Goal: Task Accomplishment & Management: Complete application form

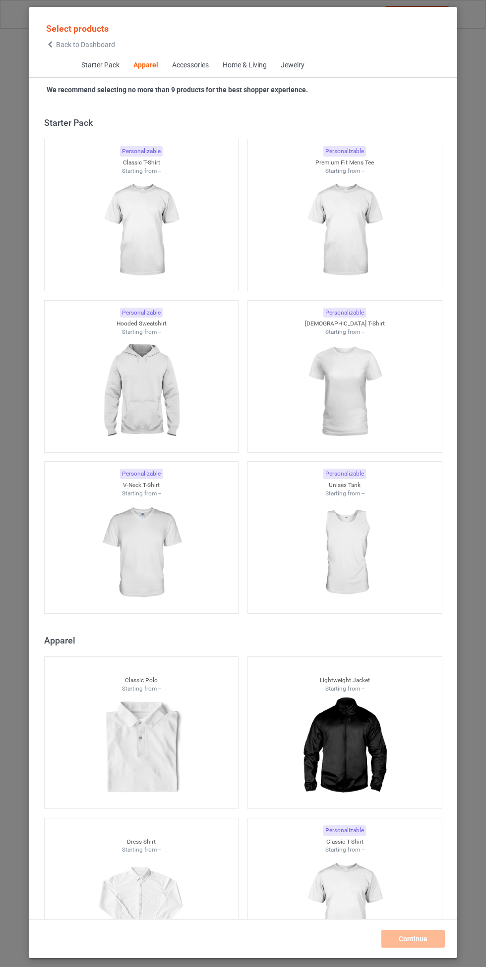
scroll to position [530, 0]
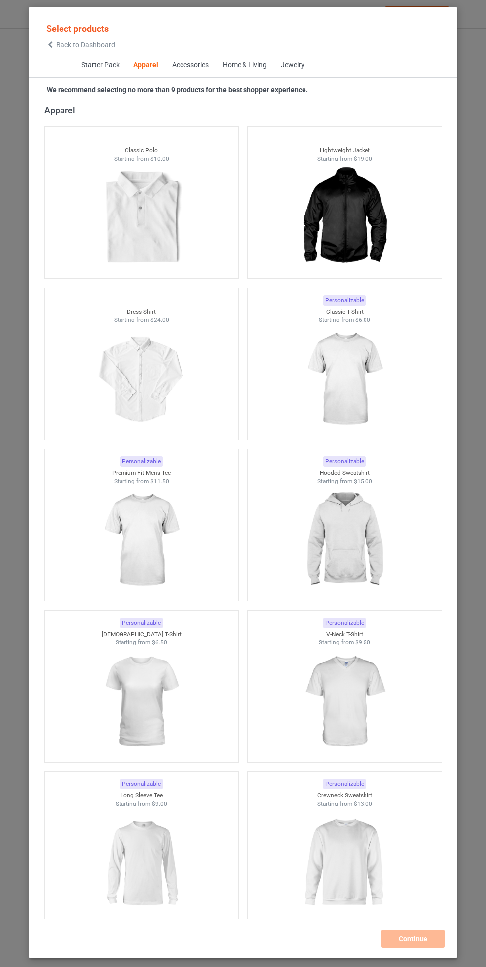
click at [354, 514] on img at bounding box center [344, 540] width 89 height 111
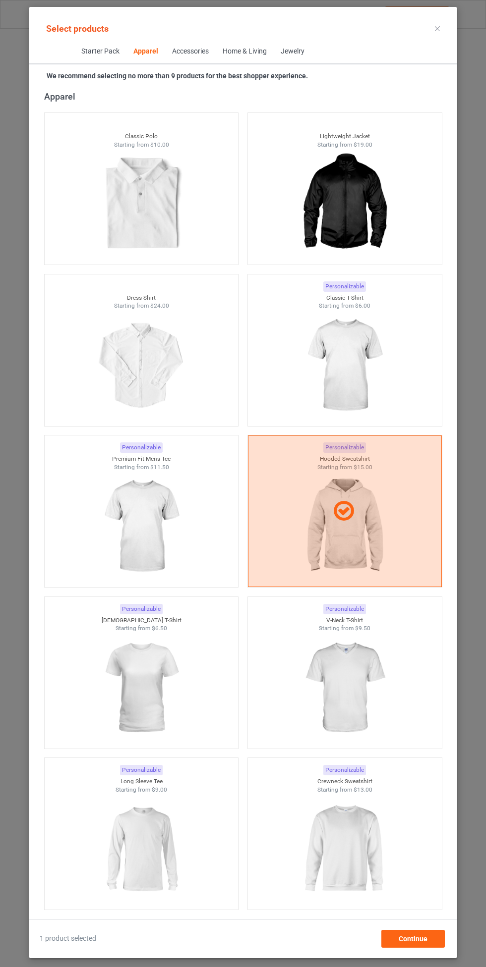
click at [357, 340] on img at bounding box center [344, 365] width 89 height 111
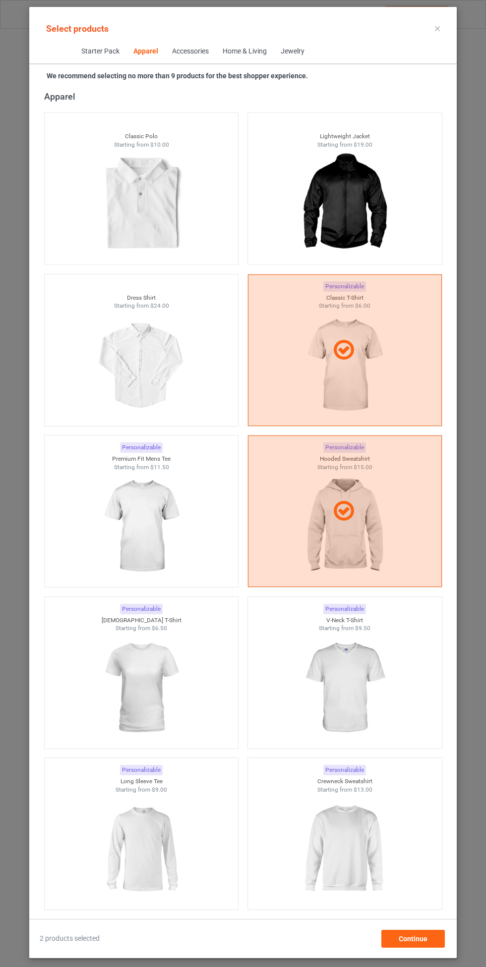
click at [164, 501] on img at bounding box center [141, 526] width 89 height 111
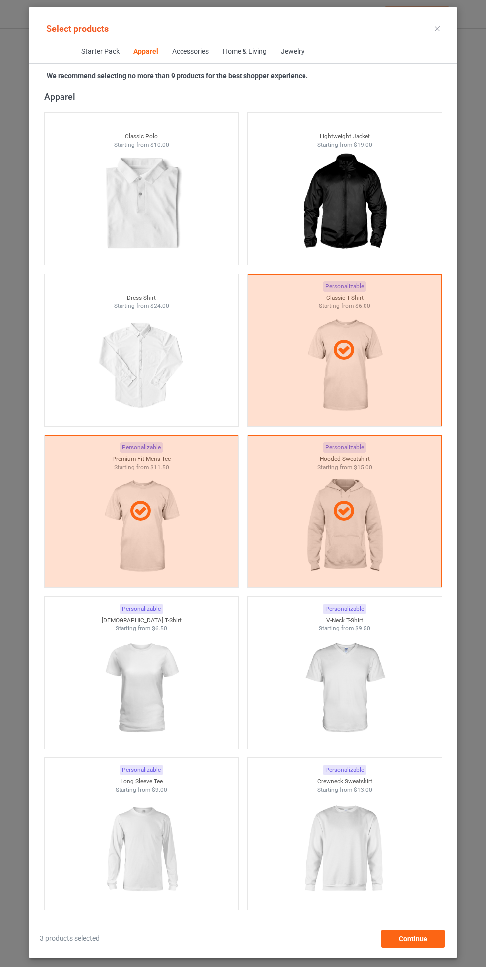
click at [356, 661] on img at bounding box center [344, 688] width 89 height 111
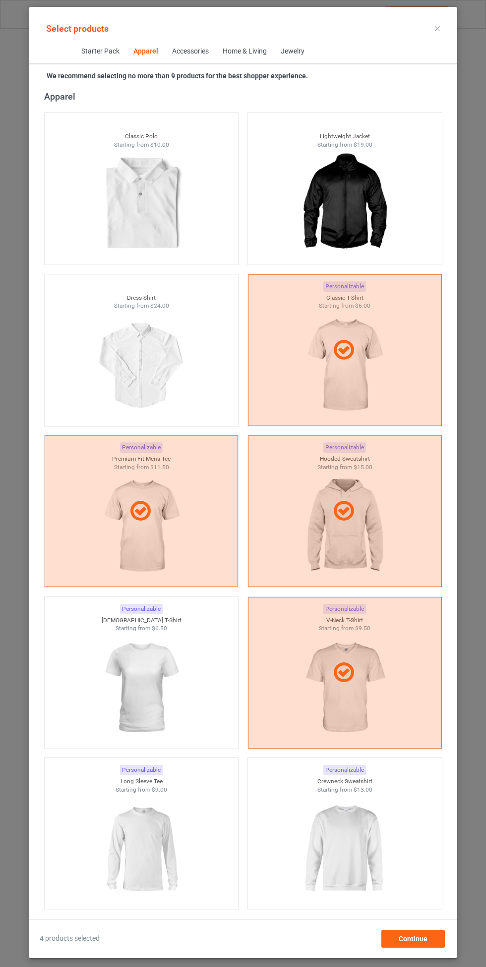
click at [135, 684] on img at bounding box center [141, 688] width 89 height 111
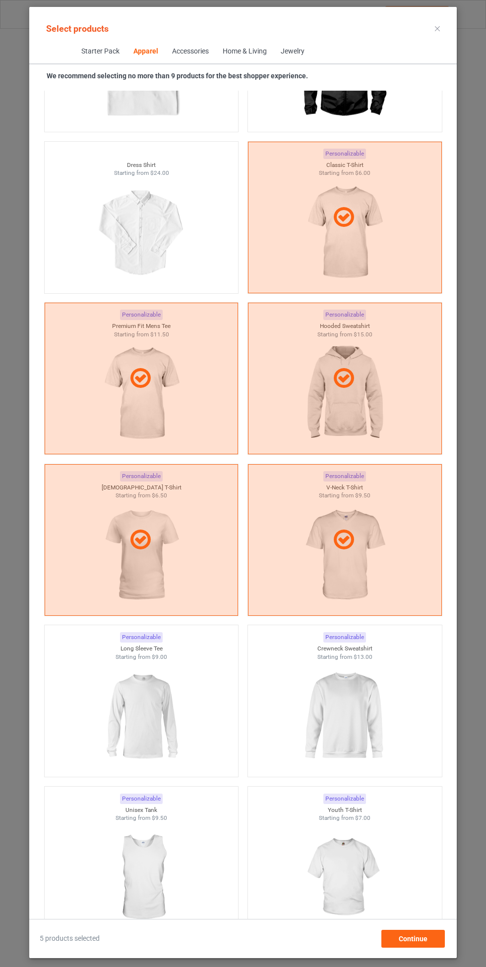
scroll to position [664, 0]
click at [365, 689] on img at bounding box center [344, 715] width 89 height 111
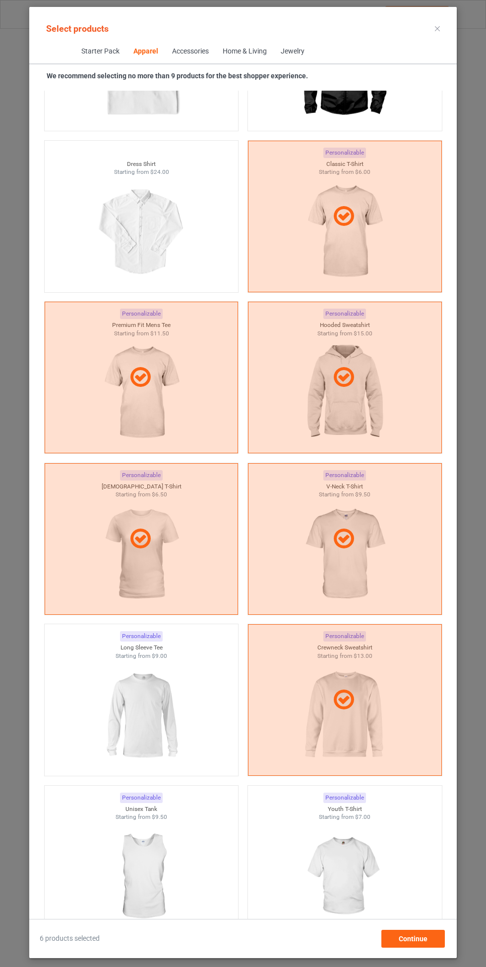
click at [148, 715] on img at bounding box center [141, 715] width 89 height 111
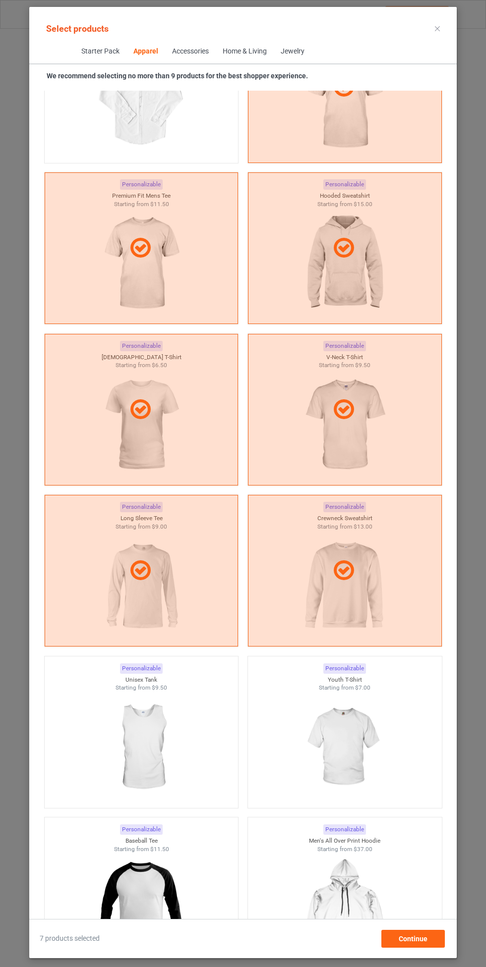
scroll to position [802, 0]
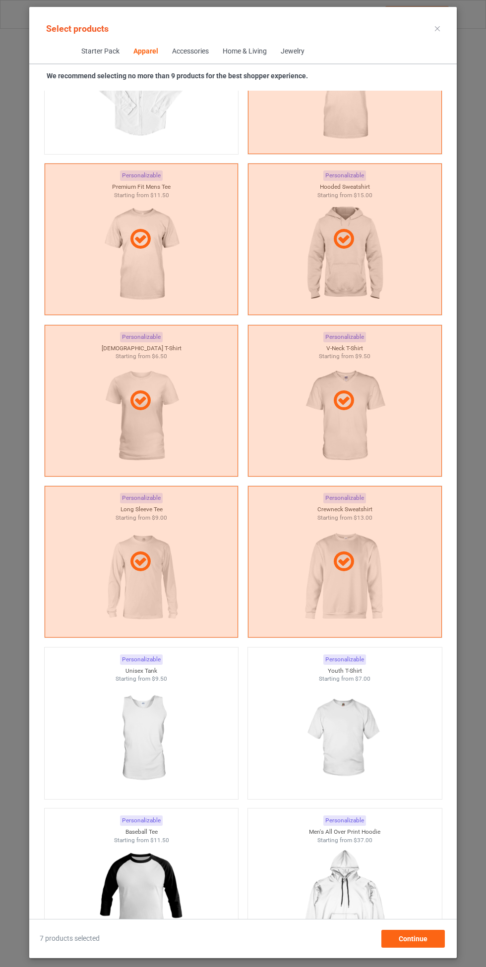
click at [351, 718] on img at bounding box center [344, 738] width 89 height 111
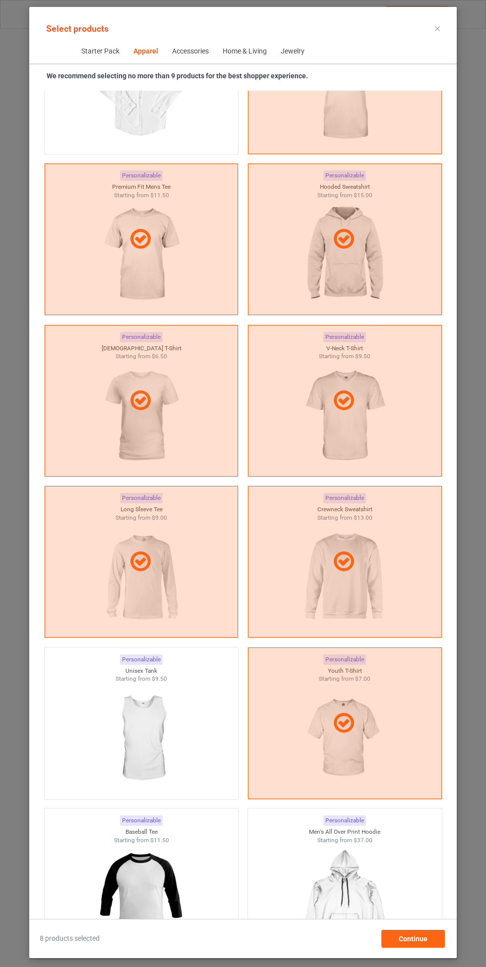
click at [149, 747] on img at bounding box center [141, 738] width 89 height 111
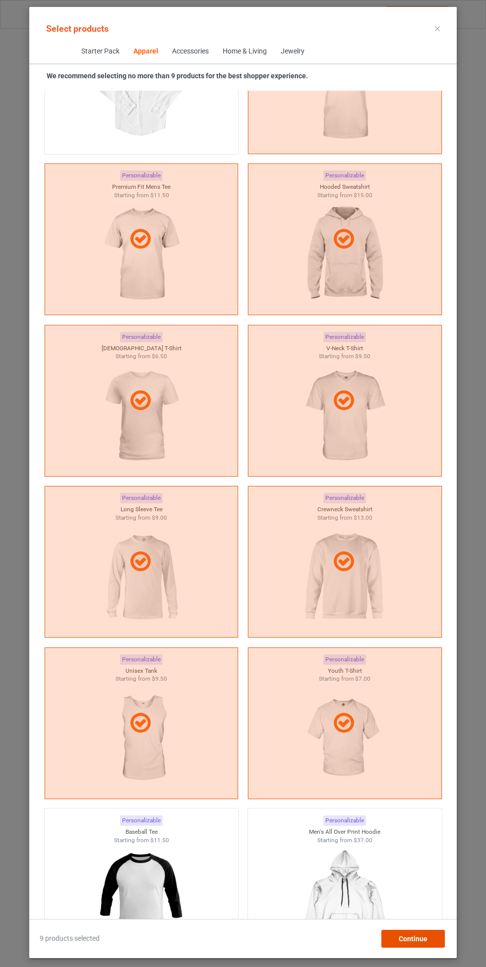
click at [421, 942] on span "Continue" at bounding box center [412, 939] width 29 height 8
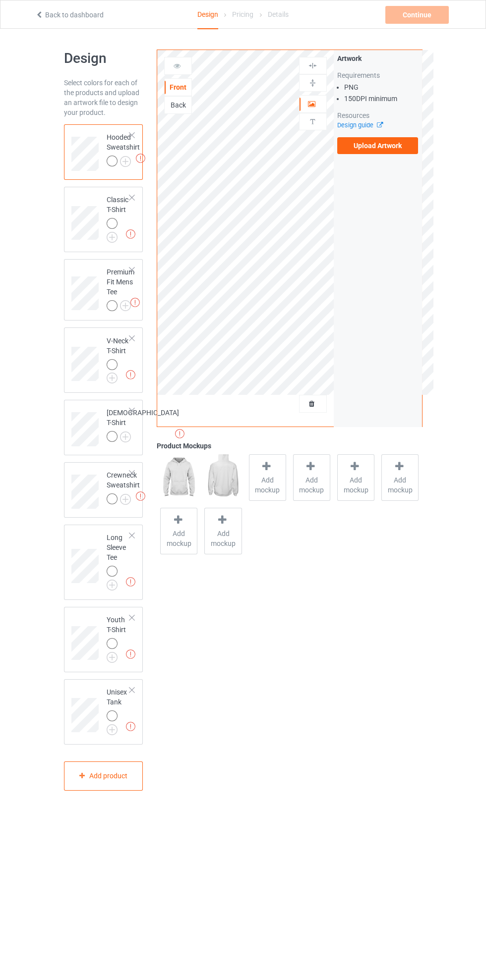
click at [383, 149] on label "Upload Artwork" at bounding box center [377, 145] width 81 height 17
click at [0, 0] on input "Upload Artwork" at bounding box center [0, 0] width 0 height 0
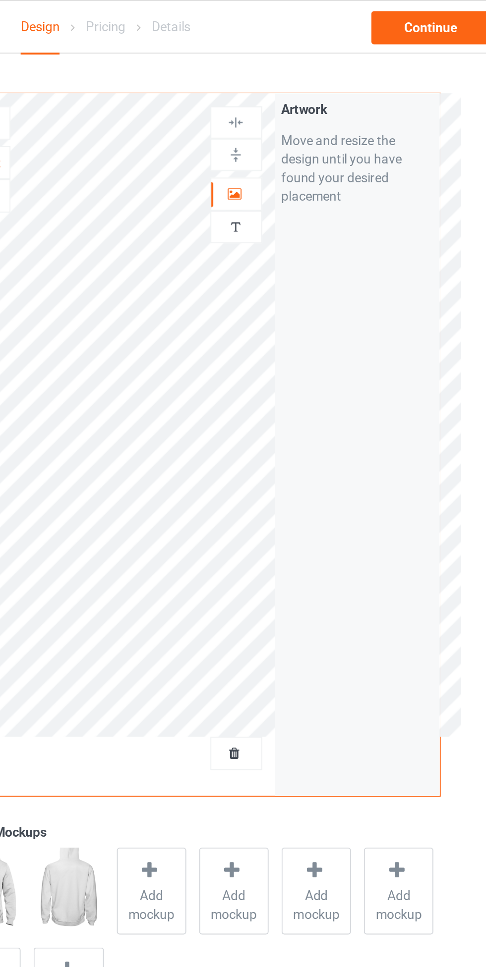
click at [318, 100] on div at bounding box center [312, 104] width 27 height 10
click at [317, 79] on img at bounding box center [312, 82] width 9 height 9
click at [319, 66] on div at bounding box center [312, 65] width 27 height 9
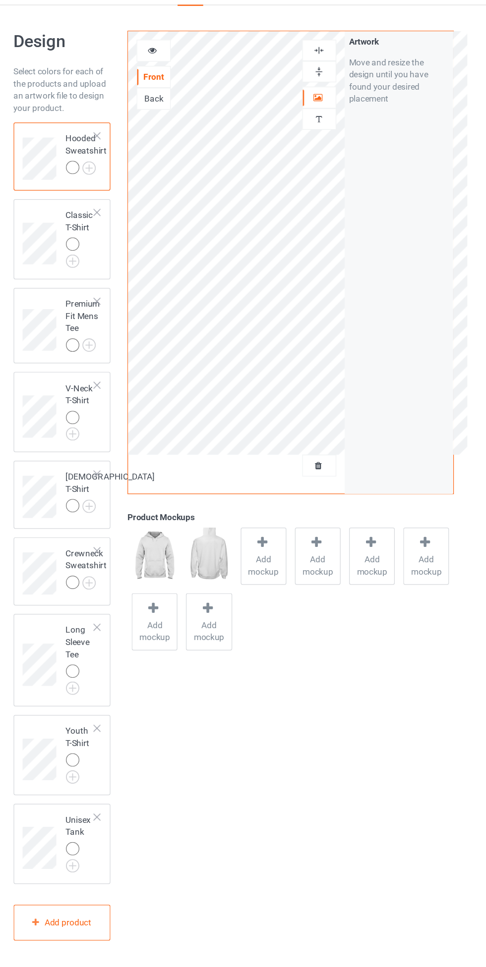
click at [0, 0] on img at bounding box center [0, 0] width 0 height 0
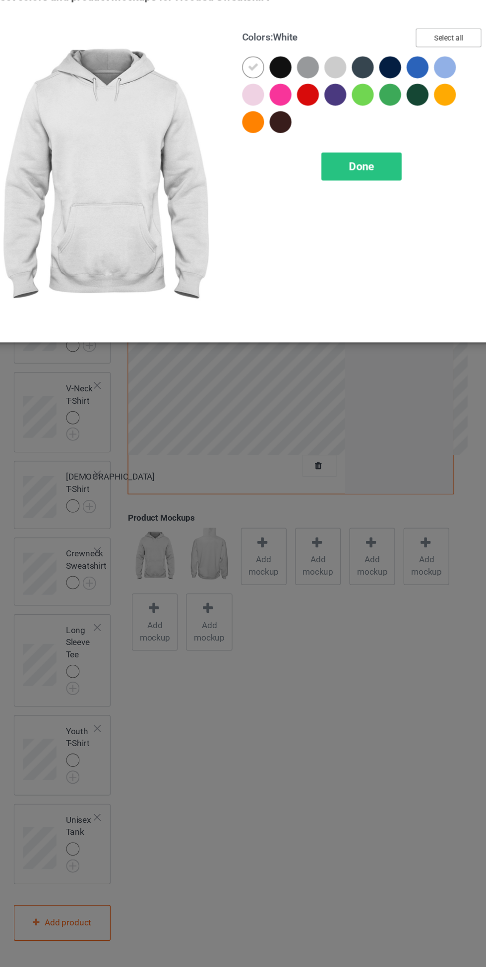
click at [423, 60] on button "Select all" at bounding box center [418, 55] width 54 height 15
click at [293, 82] on div at bounding box center [283, 81] width 22 height 22
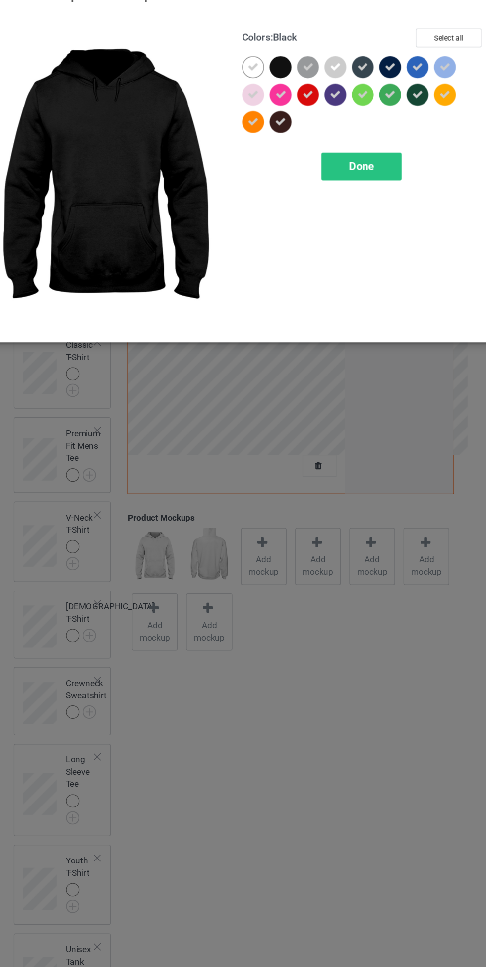
click at [351, 157] on span "Done" at bounding box center [346, 160] width 21 height 10
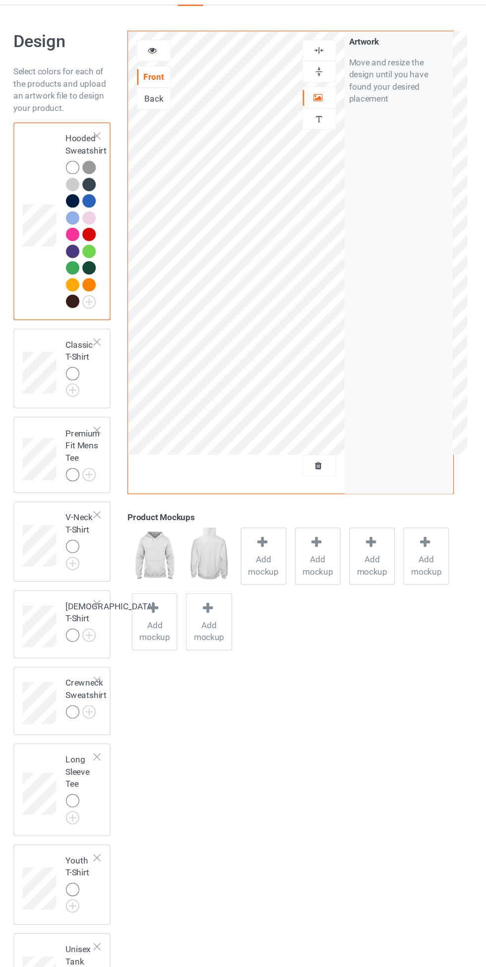
click at [0, 0] on img at bounding box center [0, 0] width 0 height 0
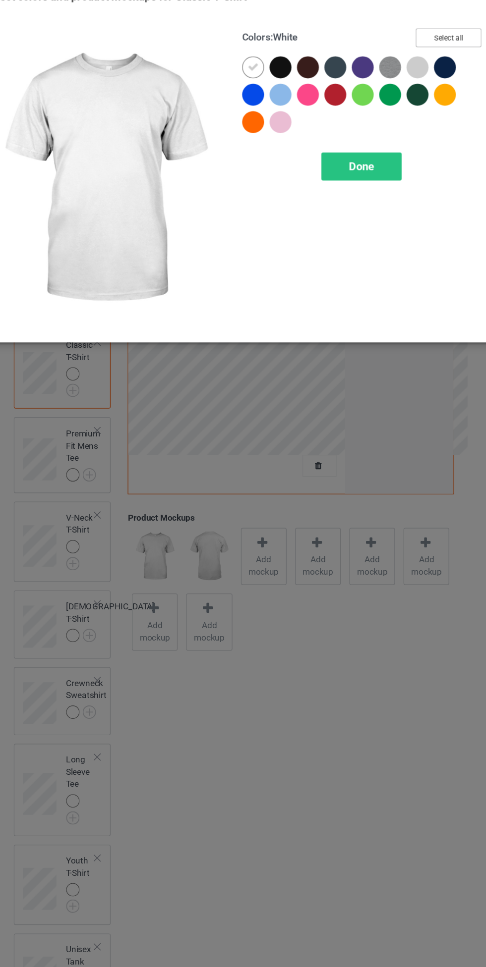
click at [421, 54] on button "Select all" at bounding box center [418, 55] width 54 height 15
click at [281, 79] on icon at bounding box center [280, 79] width 9 height 9
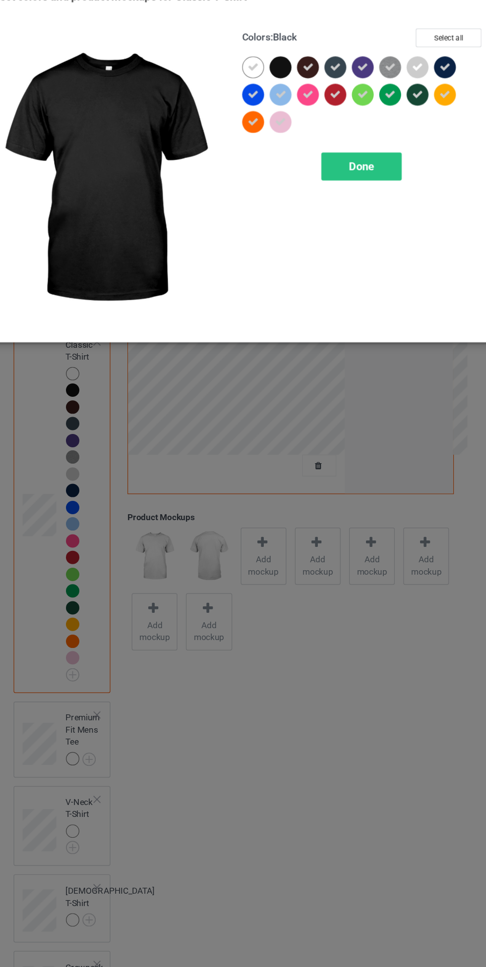
click at [350, 159] on span "Done" at bounding box center [346, 160] width 21 height 10
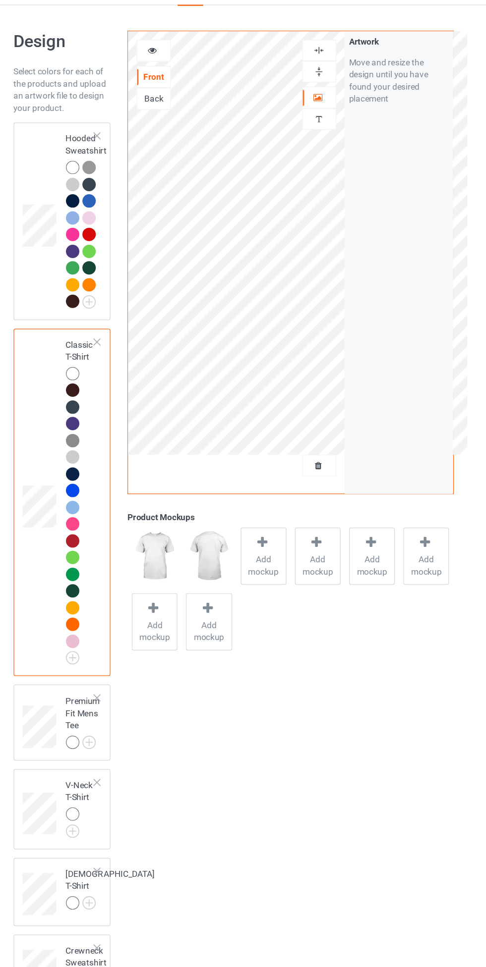
click at [177, 68] on icon at bounding box center [177, 64] width 8 height 7
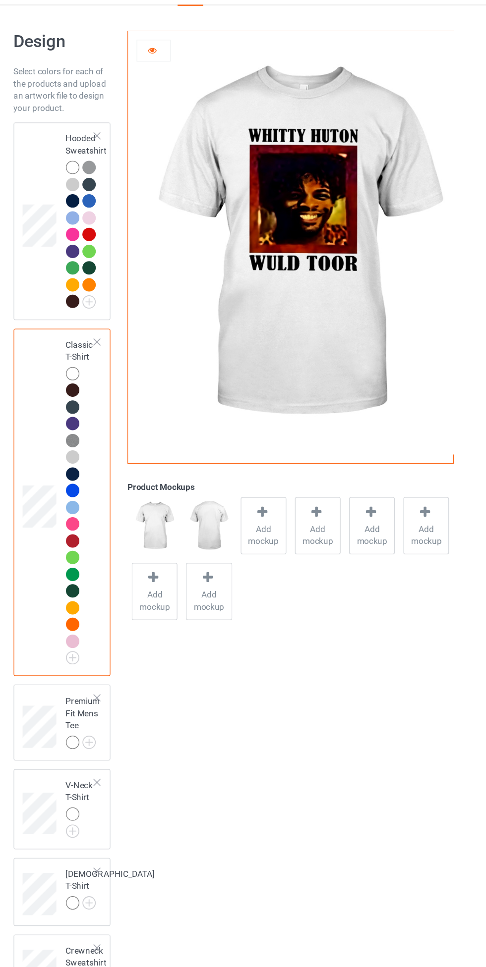
click at [177, 68] on icon at bounding box center [177, 64] width 8 height 7
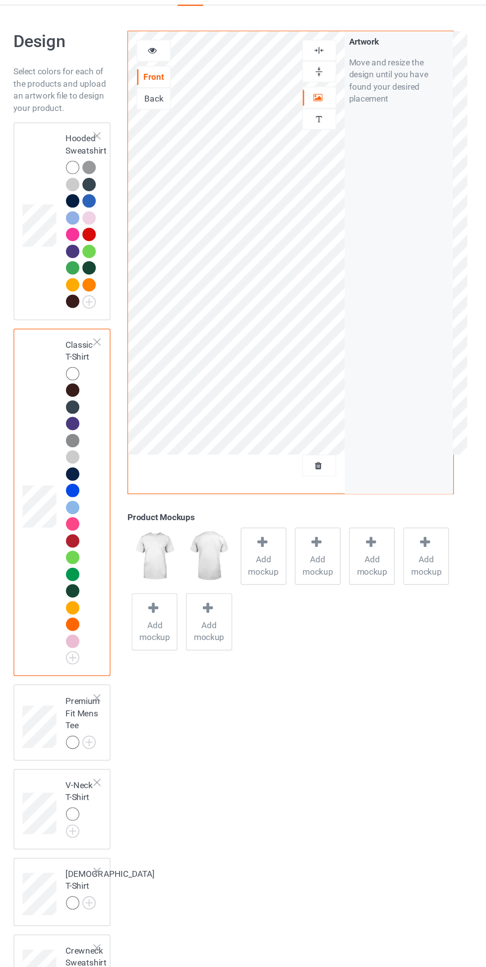
click at [324, 62] on div at bounding box center [312, 65] width 27 height 9
click at [180, 66] on icon at bounding box center [177, 64] width 8 height 7
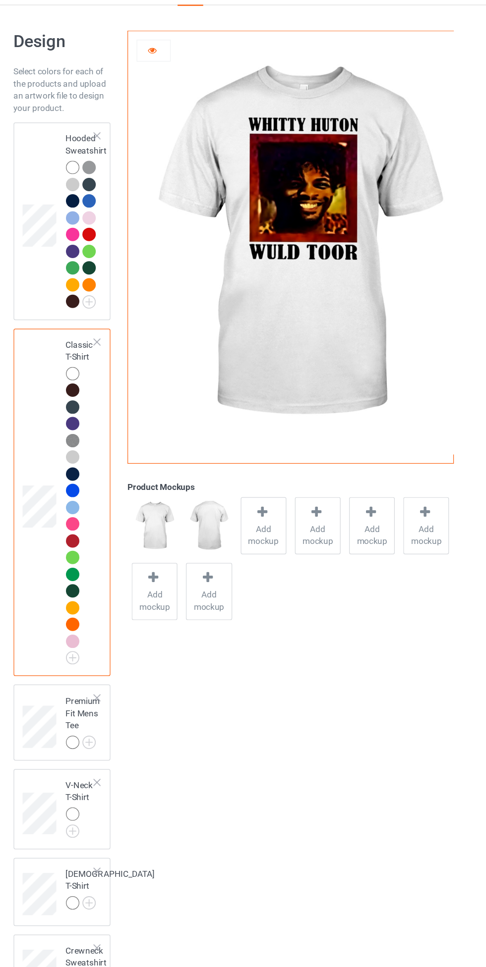
click at [191, 63] on div at bounding box center [177, 66] width 27 height 10
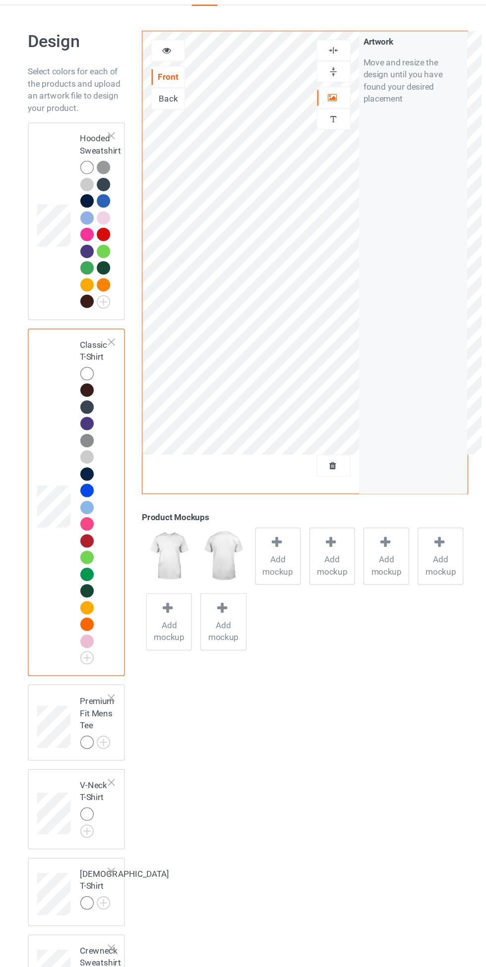
click at [109, 166] on div at bounding box center [114, 163] width 14 height 14
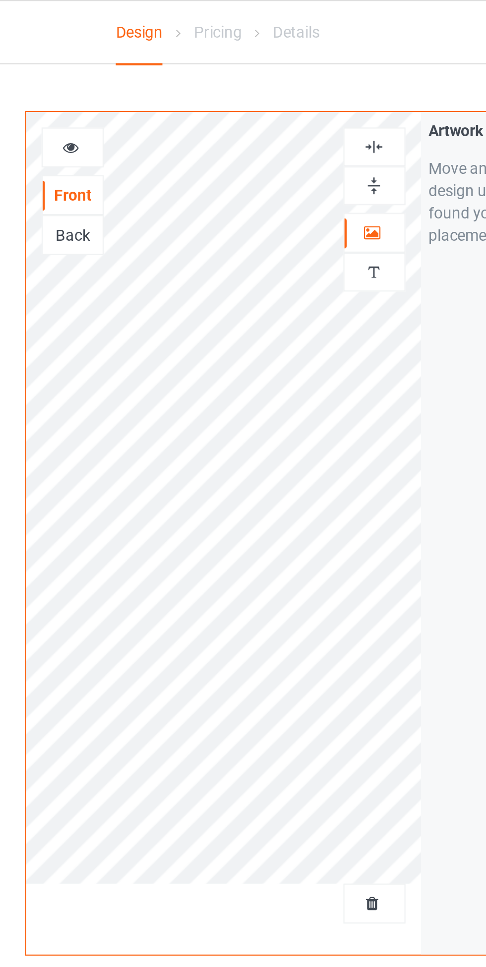
click at [312, 68] on img at bounding box center [312, 65] width 9 height 9
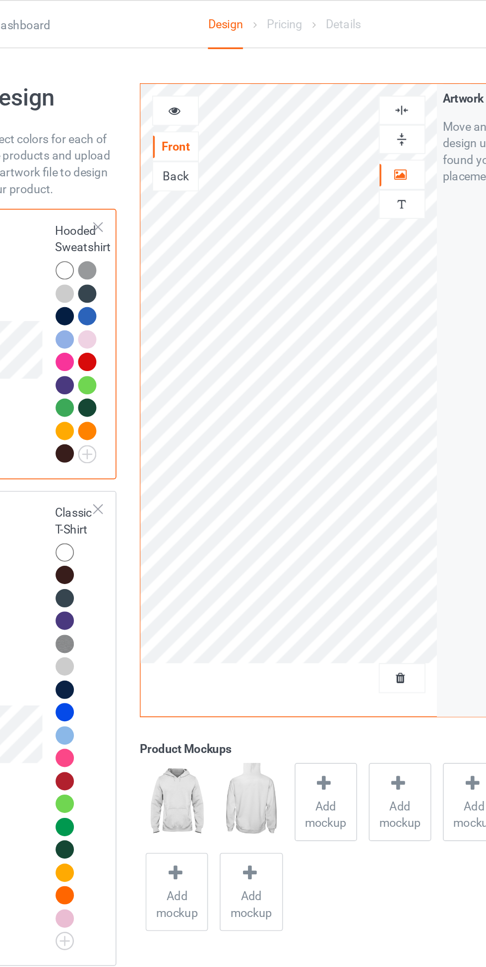
click at [110, 330] on div at bounding box center [112, 329] width 11 height 11
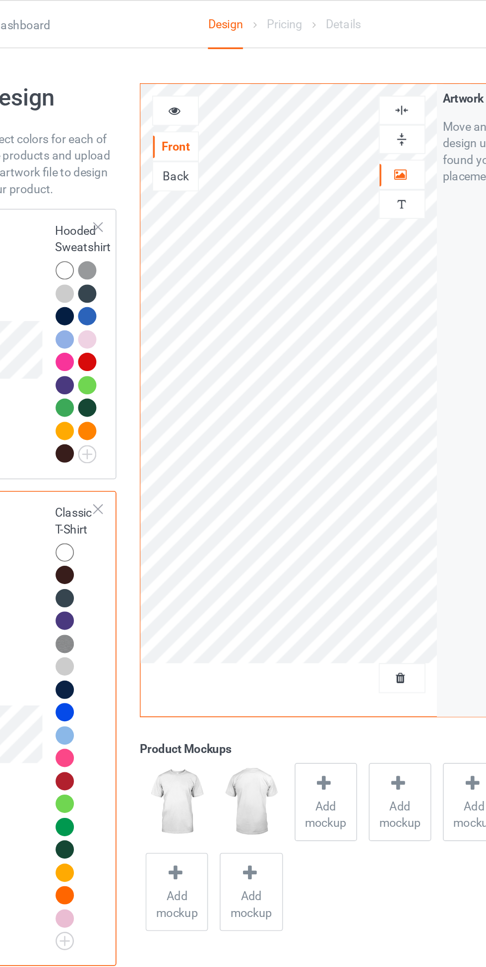
click at [176, 65] on icon at bounding box center [177, 64] width 8 height 7
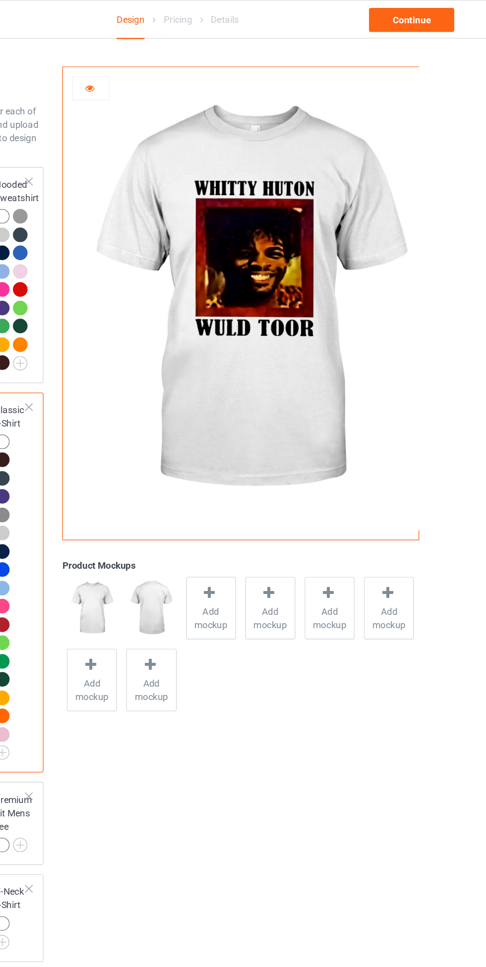
click at [180, 66] on icon at bounding box center [177, 64] width 8 height 7
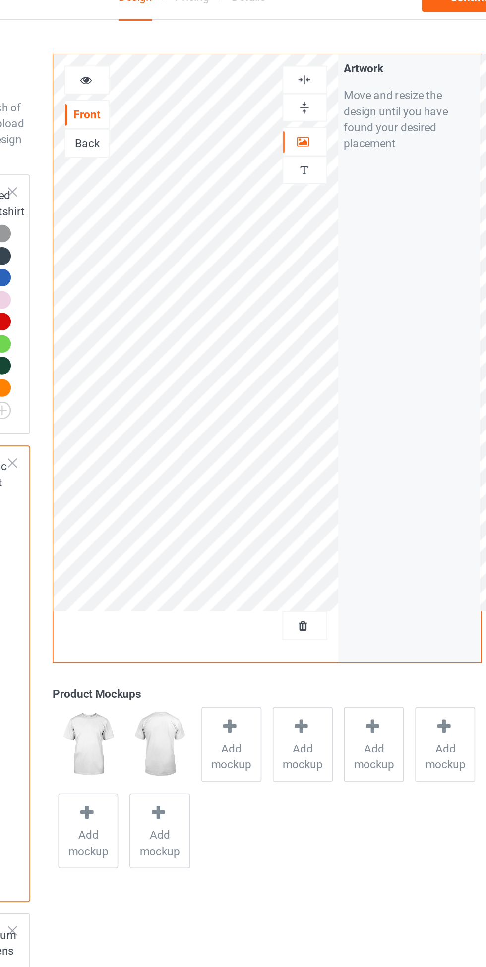
click at [314, 63] on img at bounding box center [312, 65] width 9 height 9
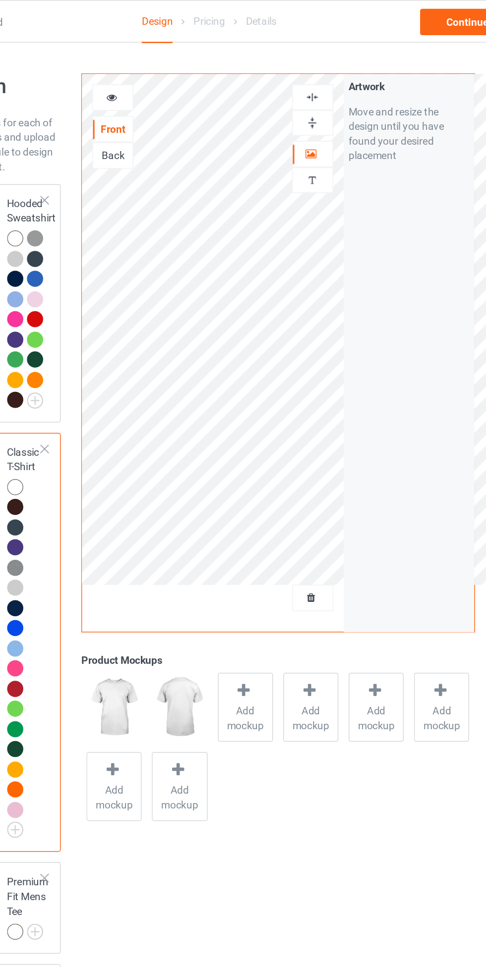
click at [174, 67] on icon at bounding box center [177, 64] width 8 height 7
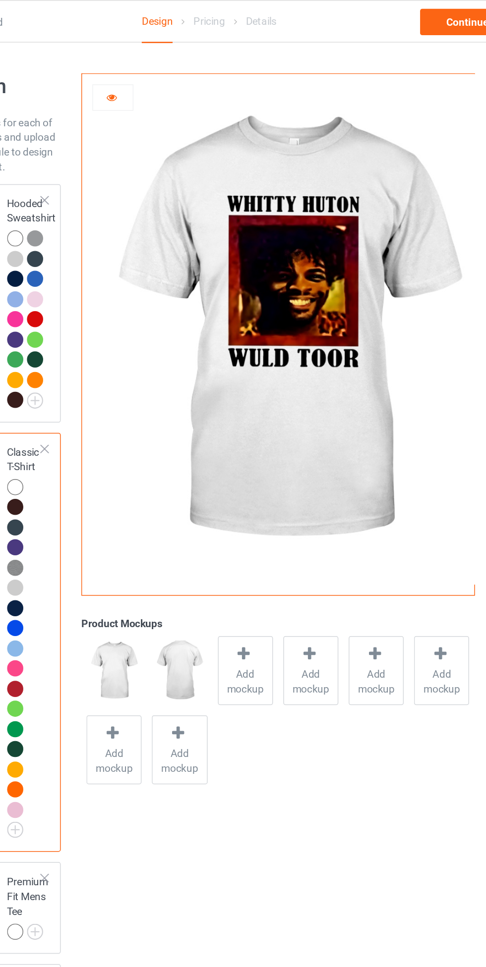
click at [167, 68] on div at bounding box center [177, 66] width 27 height 10
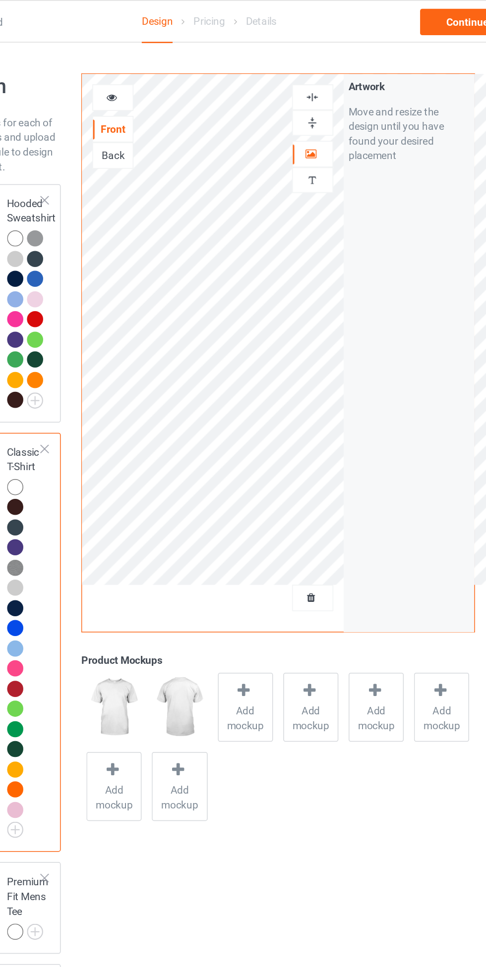
click at [272, 470] on icon at bounding box center [266, 466] width 12 height 10
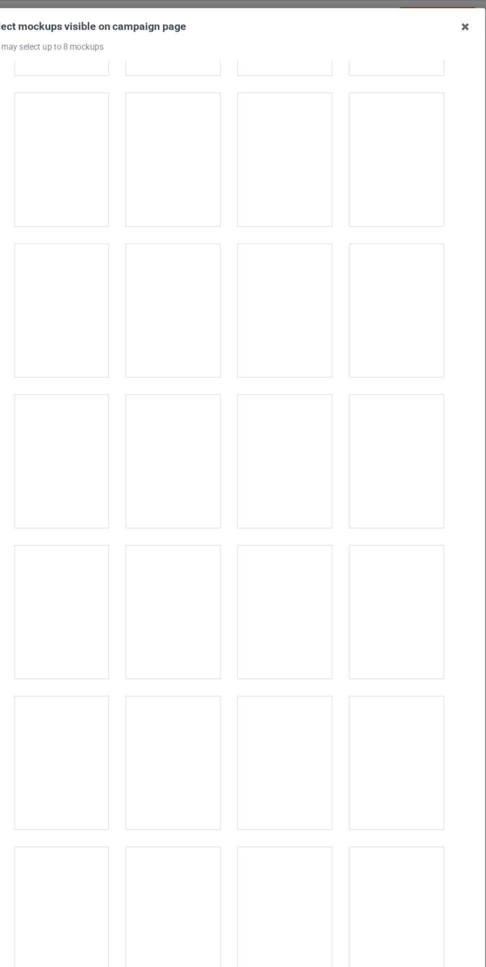
scroll to position [507, 0]
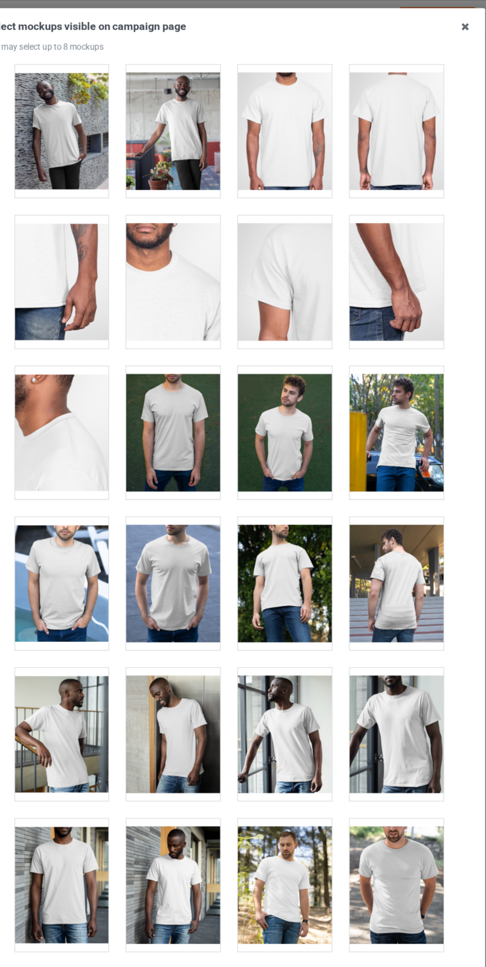
click at [197, 502] on div at bounding box center [196, 487] width 78 height 111
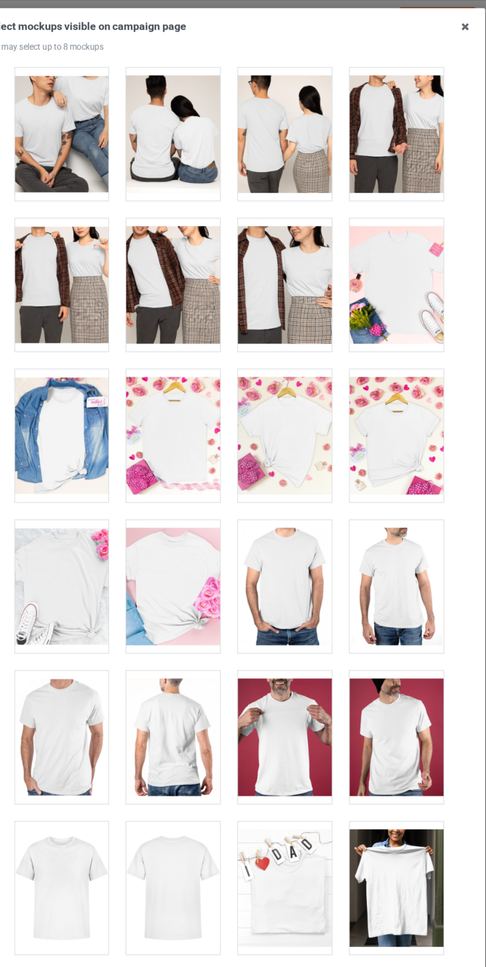
scroll to position [3777, 0]
click at [290, 487] on div at bounding box center [289, 489] width 78 height 111
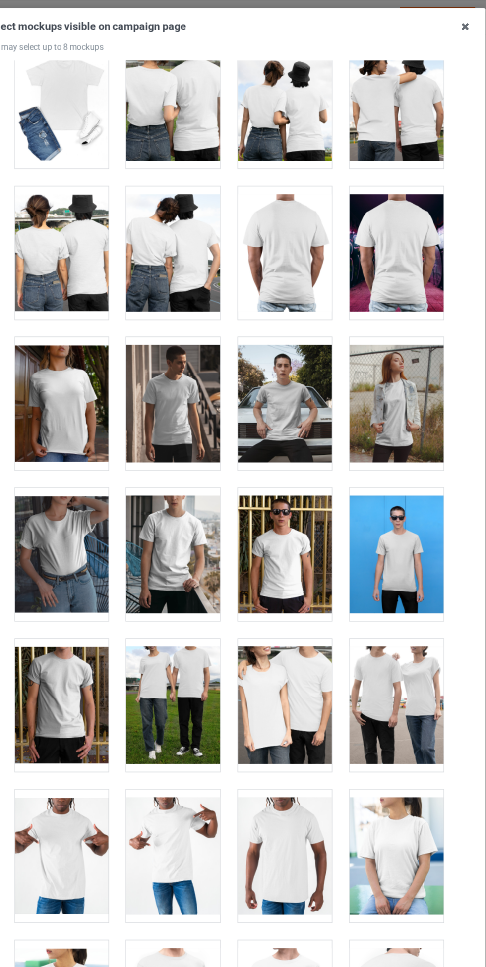
scroll to position [4820, 0]
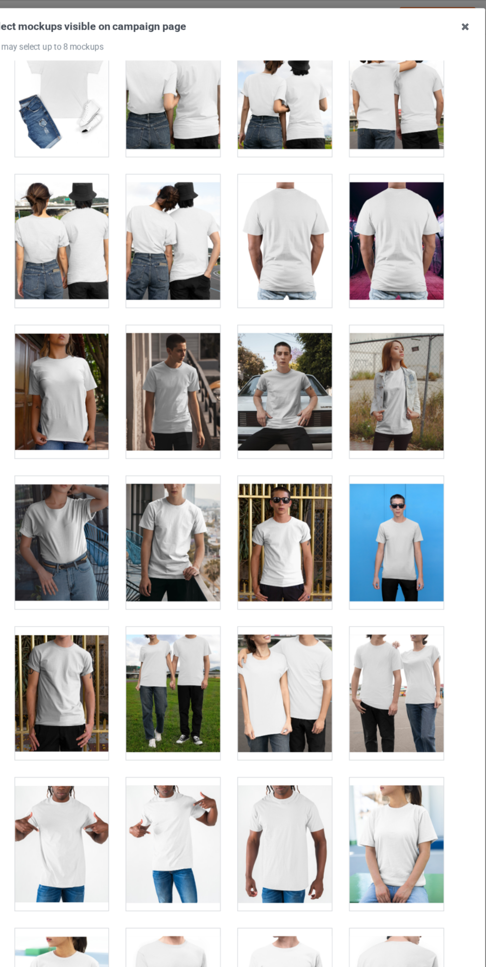
click at [119, 318] on div at bounding box center [103, 327] width 78 height 111
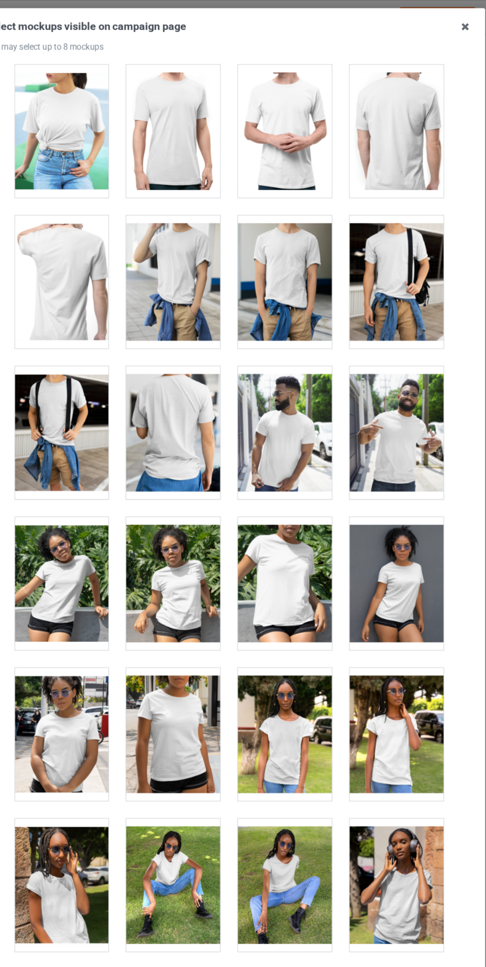
scroll to position [5550, 0]
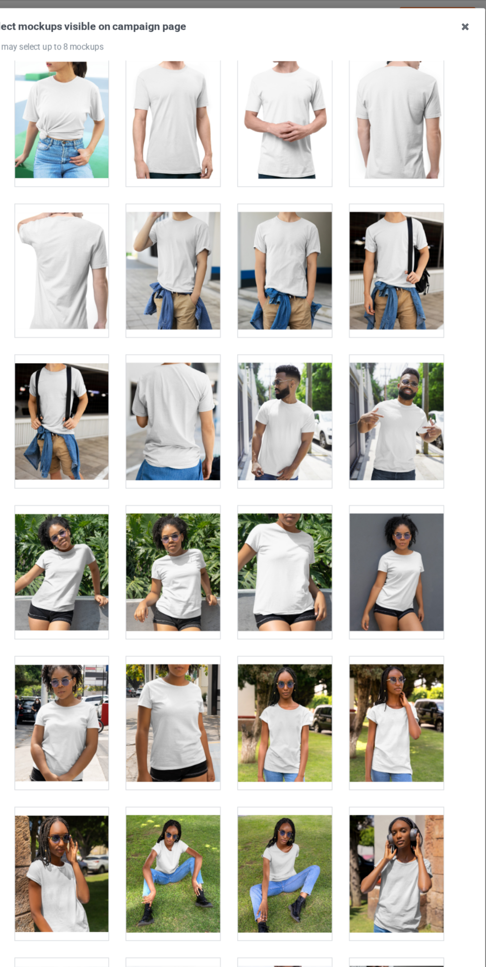
click at [291, 463] on div at bounding box center [289, 477] width 78 height 111
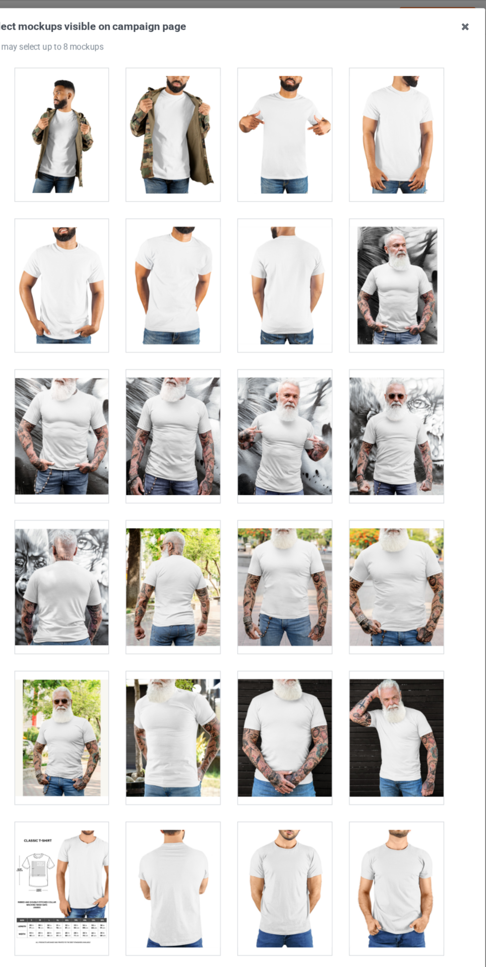
scroll to position [7684, 0]
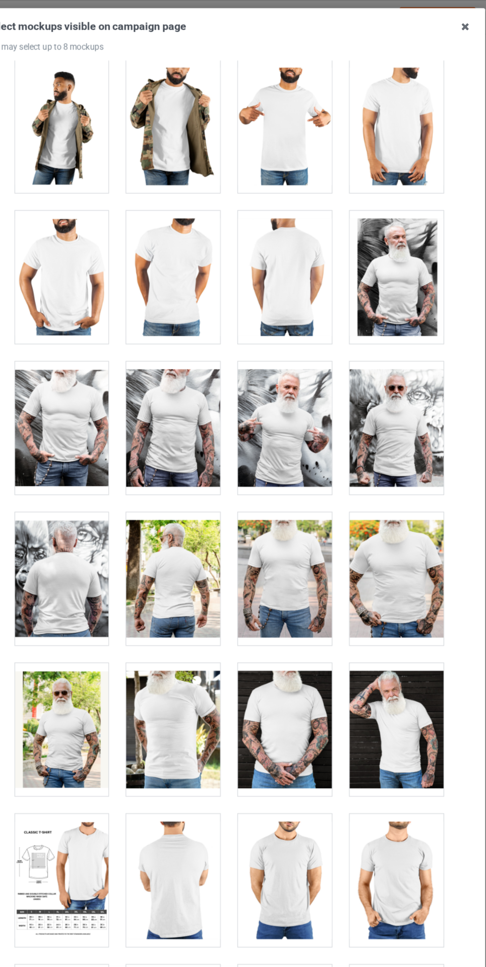
click at [377, 483] on div at bounding box center [382, 483] width 78 height 111
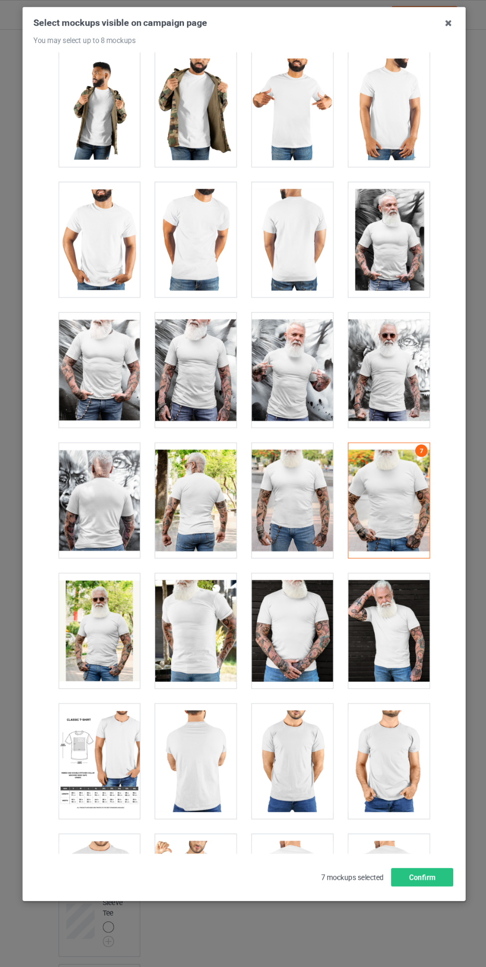
scroll to position [7690, 0]
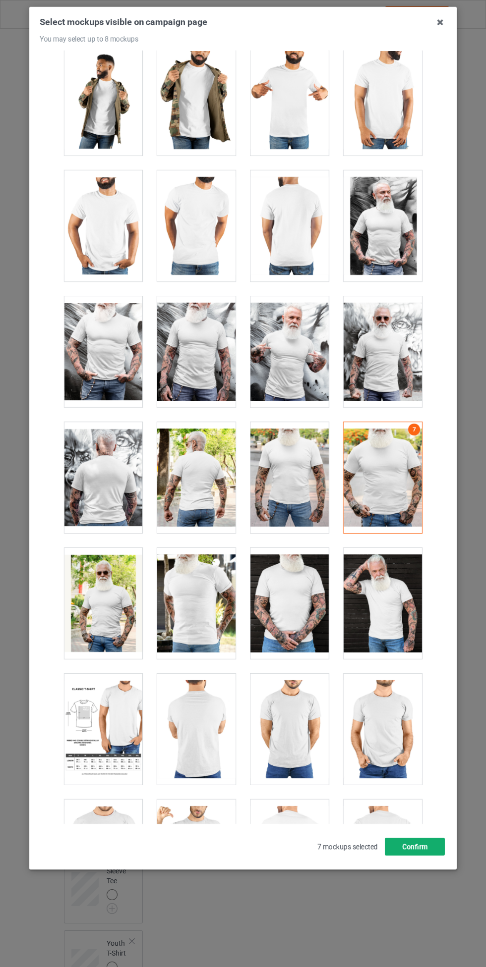
click at [433, 850] on button "Confirm" at bounding box center [414, 847] width 60 height 18
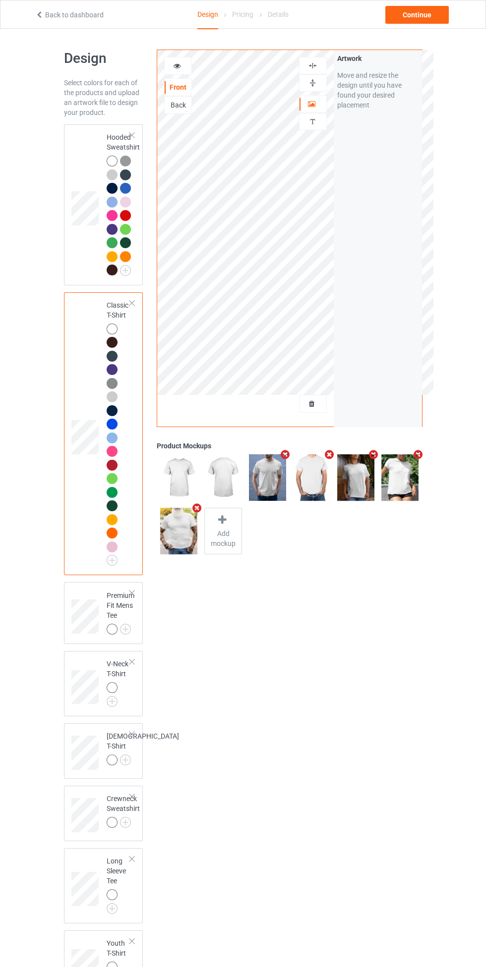
click at [0, 0] on img at bounding box center [0, 0] width 0 height 0
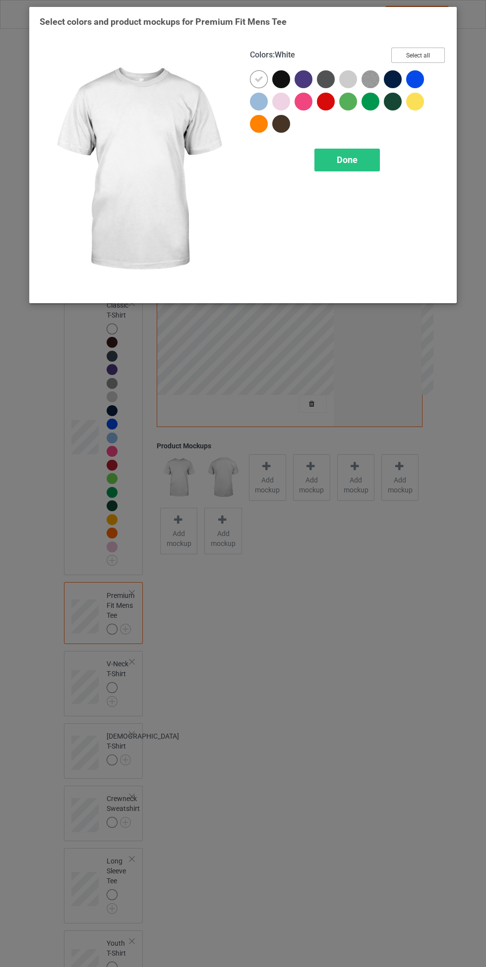
click at [422, 54] on button "Select all" at bounding box center [418, 55] width 54 height 15
click at [279, 78] on icon at bounding box center [280, 79] width 9 height 9
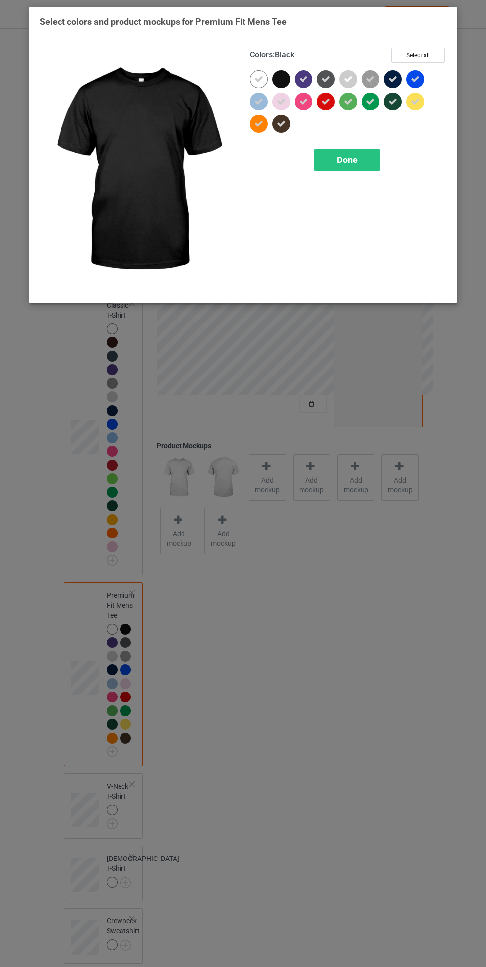
click at [347, 160] on span "Done" at bounding box center [346, 160] width 21 height 10
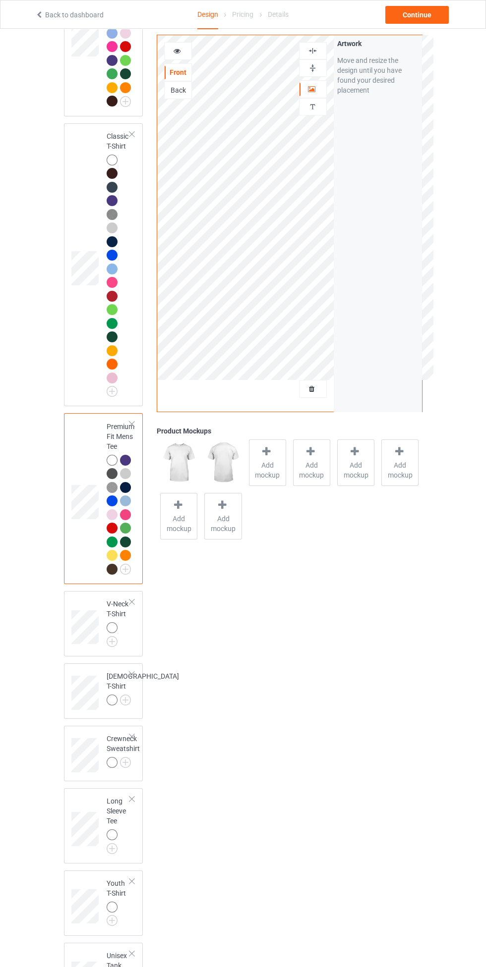
scroll to position [289, 0]
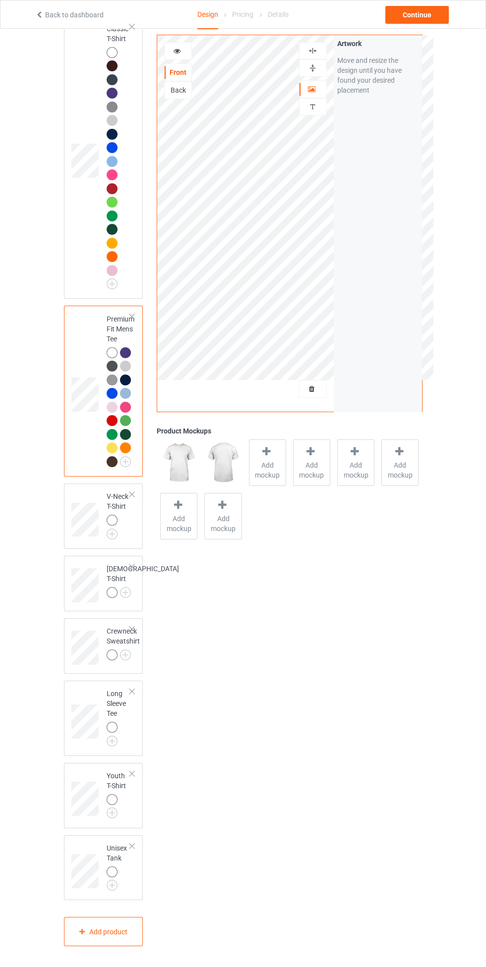
click at [0, 0] on img at bounding box center [0, 0] width 0 height 0
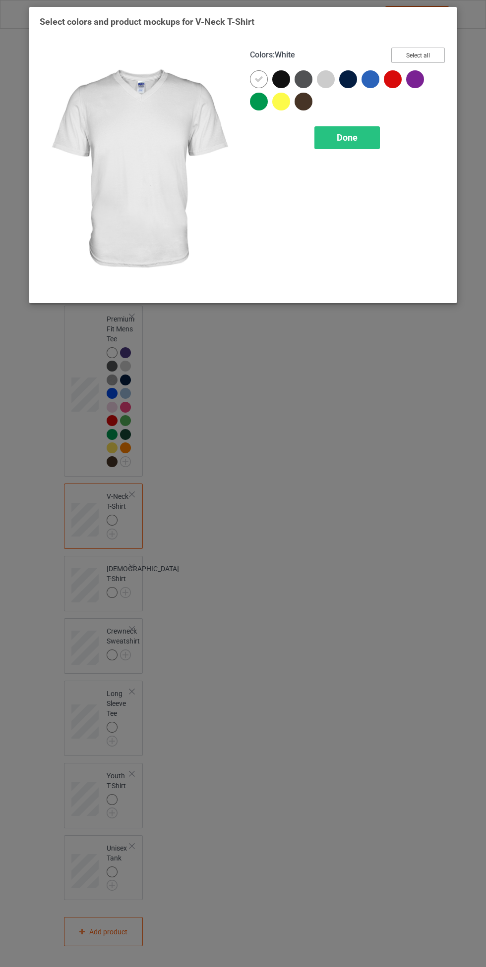
click at [441, 54] on button "Select all" at bounding box center [418, 55] width 54 height 15
click at [280, 77] on icon at bounding box center [280, 79] width 9 height 9
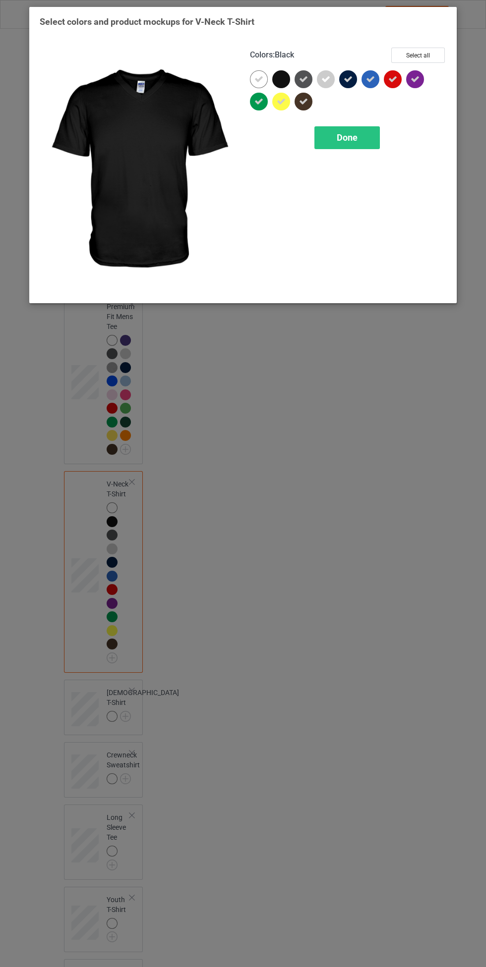
click at [362, 136] on div "Done" at bounding box center [346, 137] width 65 height 23
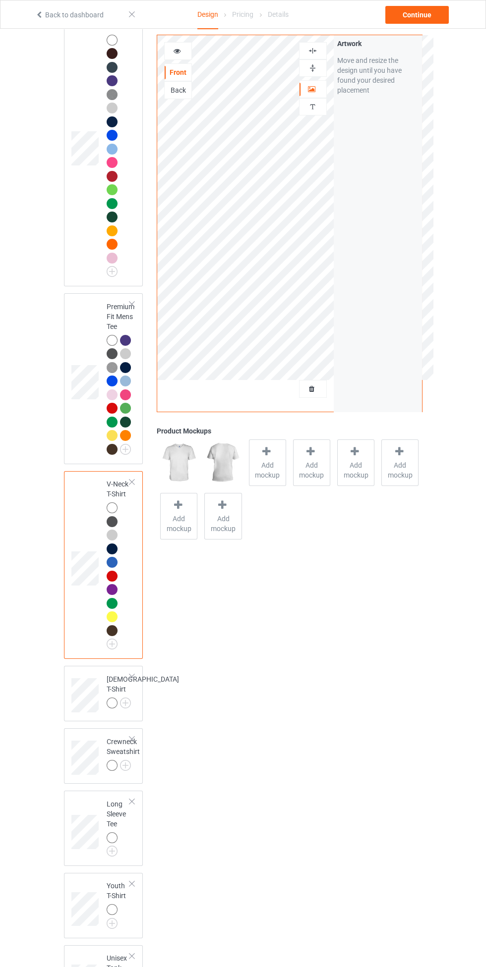
click at [0, 0] on img at bounding box center [0, 0] width 0 height 0
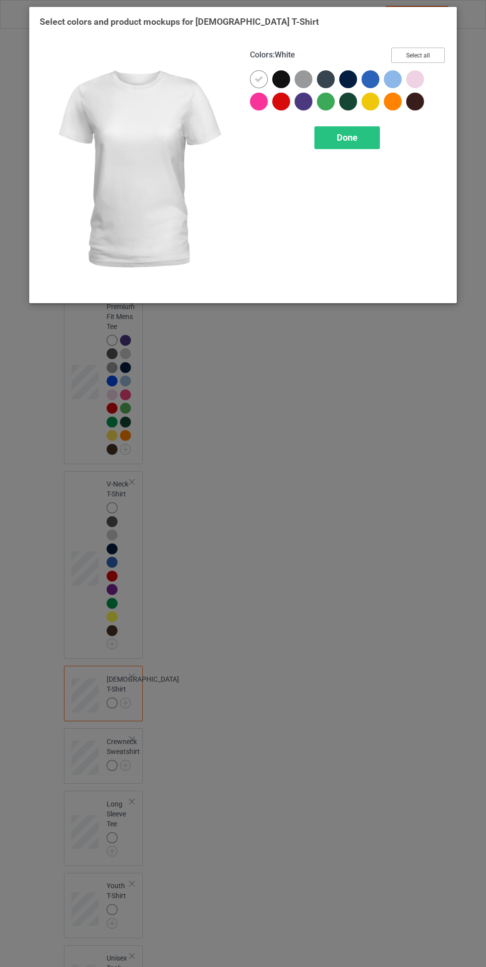
click at [426, 51] on button "Select all" at bounding box center [418, 55] width 54 height 15
click at [281, 79] on icon at bounding box center [280, 79] width 9 height 9
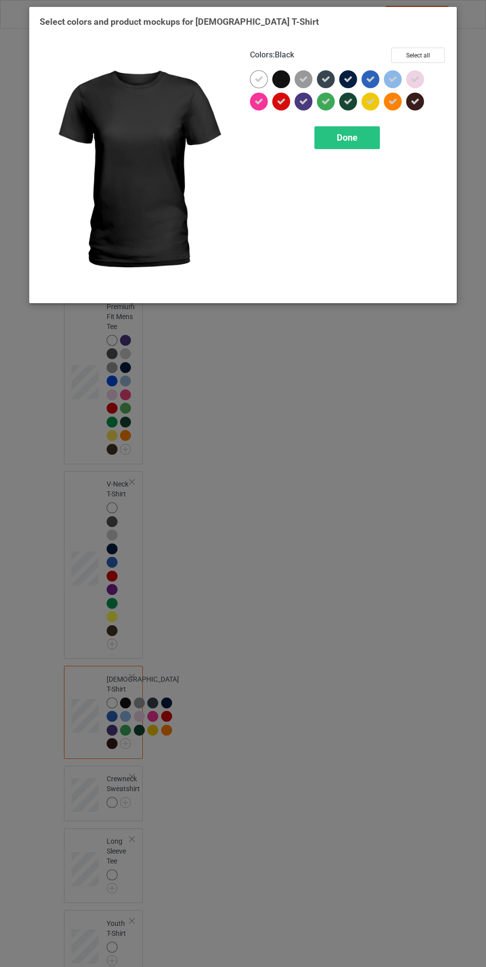
click at [355, 132] on span "Done" at bounding box center [346, 137] width 21 height 10
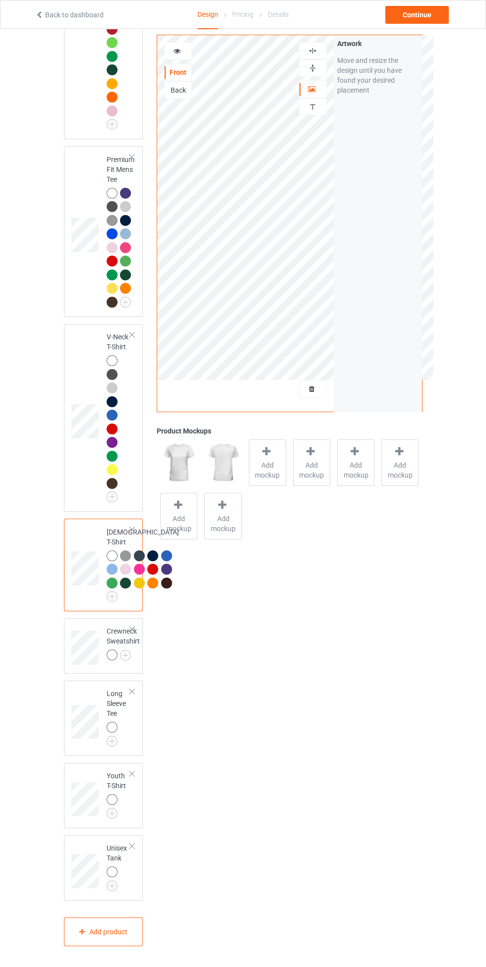
scroll to position [602, 0]
click at [0, 0] on img at bounding box center [0, 0] width 0 height 0
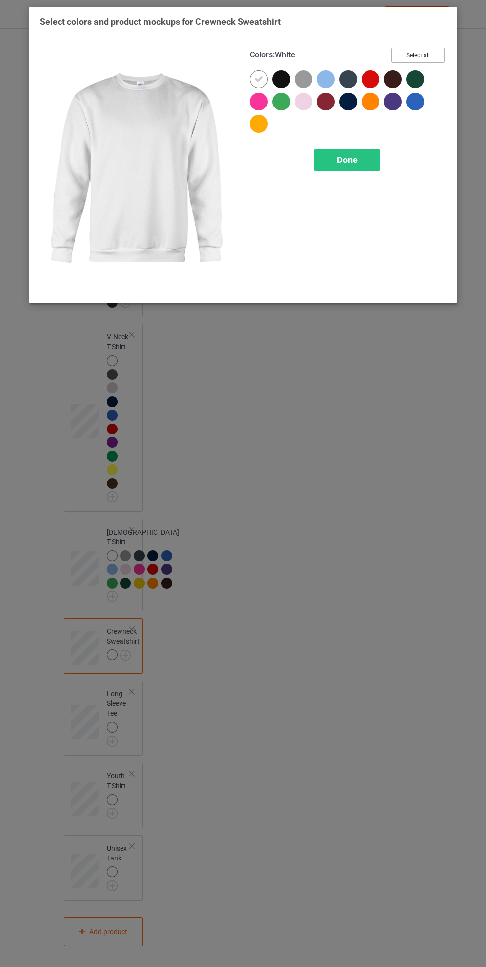
click at [429, 48] on button "Select all" at bounding box center [418, 55] width 54 height 15
click at [282, 78] on icon at bounding box center [280, 79] width 9 height 9
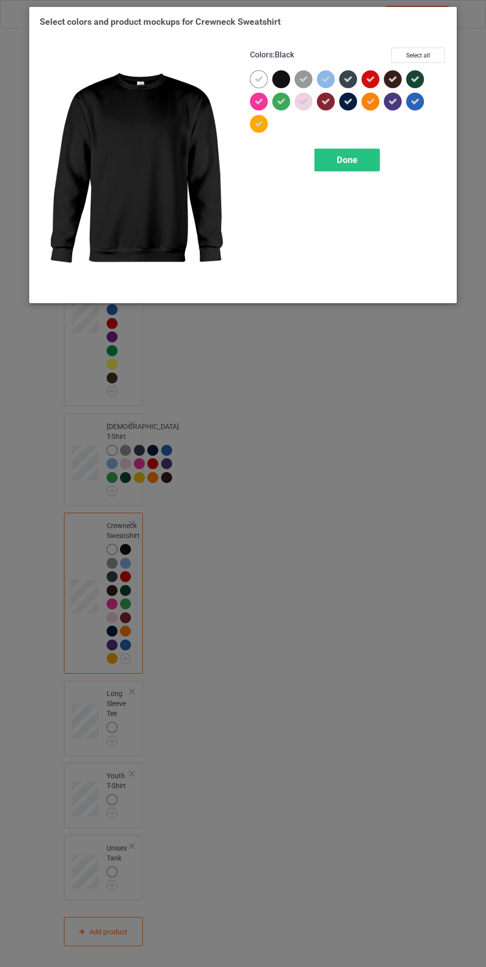
click at [341, 155] on span "Done" at bounding box center [346, 160] width 21 height 10
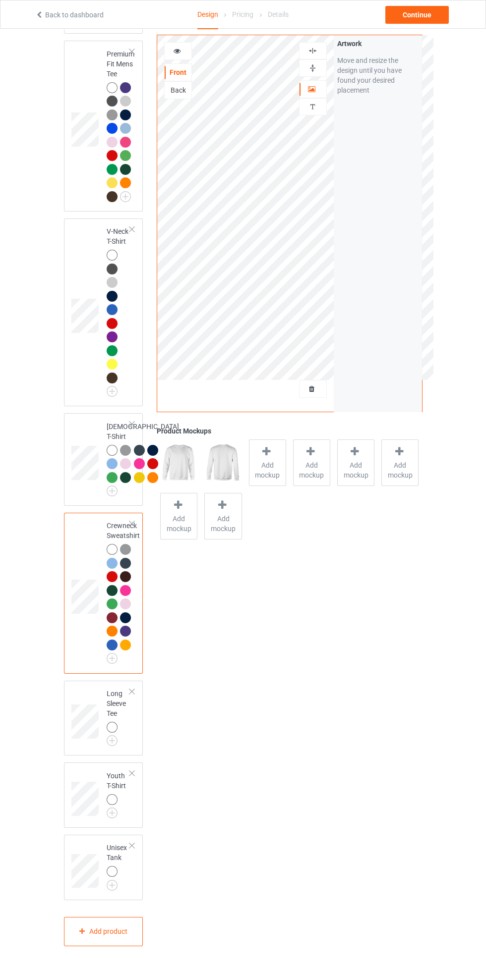
scroll to position [707, 0]
click at [0, 0] on img at bounding box center [0, 0] width 0 height 0
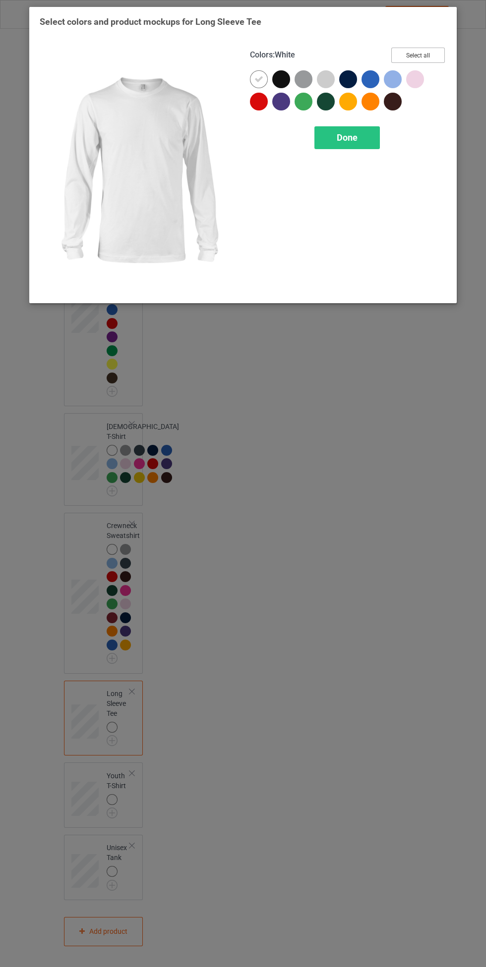
click at [418, 54] on button "Select all" at bounding box center [418, 55] width 54 height 15
click at [303, 79] on icon at bounding box center [303, 79] width 9 height 9
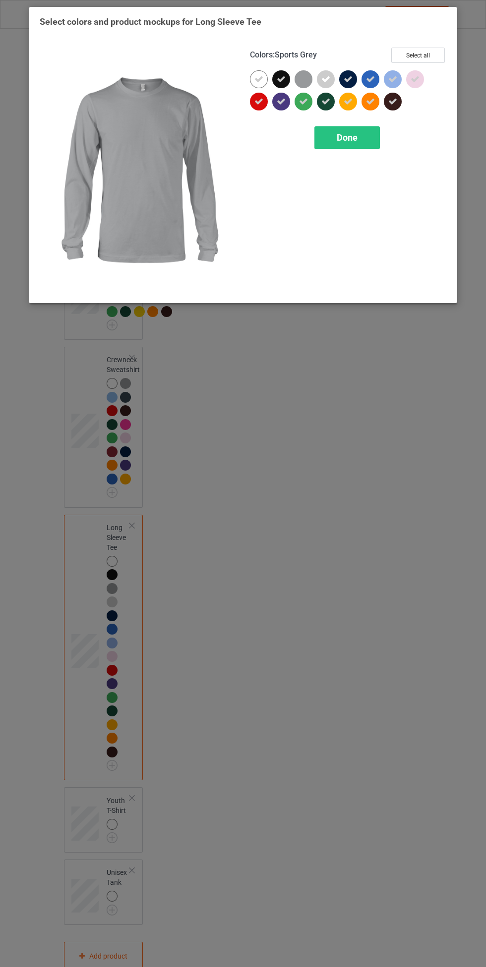
click at [296, 76] on div at bounding box center [303, 79] width 18 height 18
click at [276, 75] on icon at bounding box center [280, 79] width 9 height 9
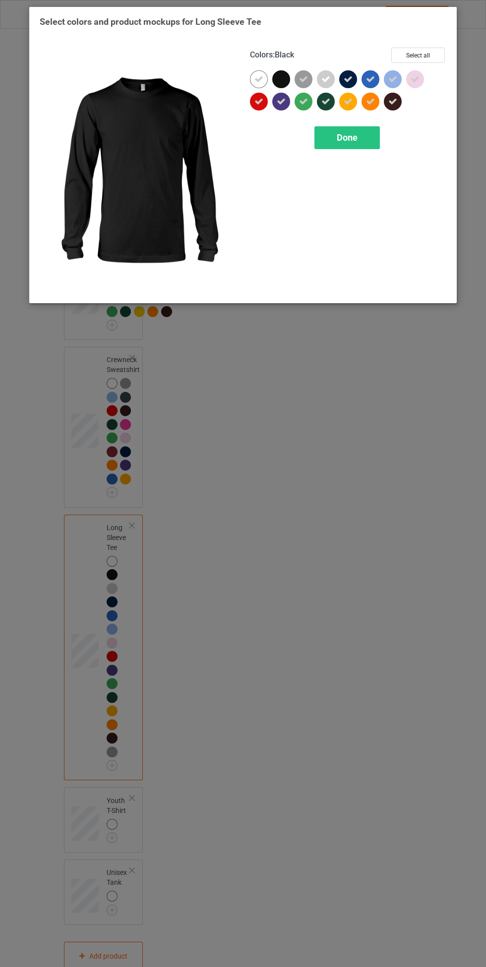
click at [339, 142] on span "Done" at bounding box center [346, 137] width 21 height 10
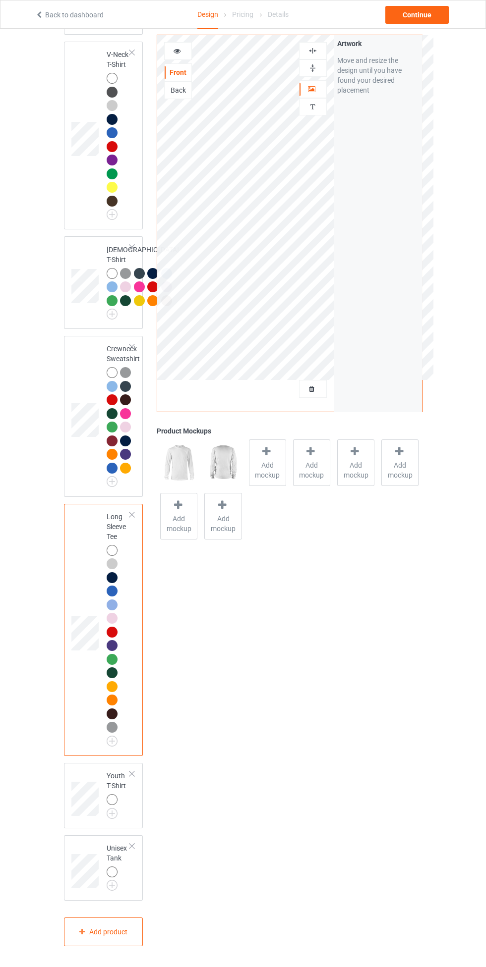
scroll to position [885, 0]
click at [0, 0] on img at bounding box center [0, 0] width 0 height 0
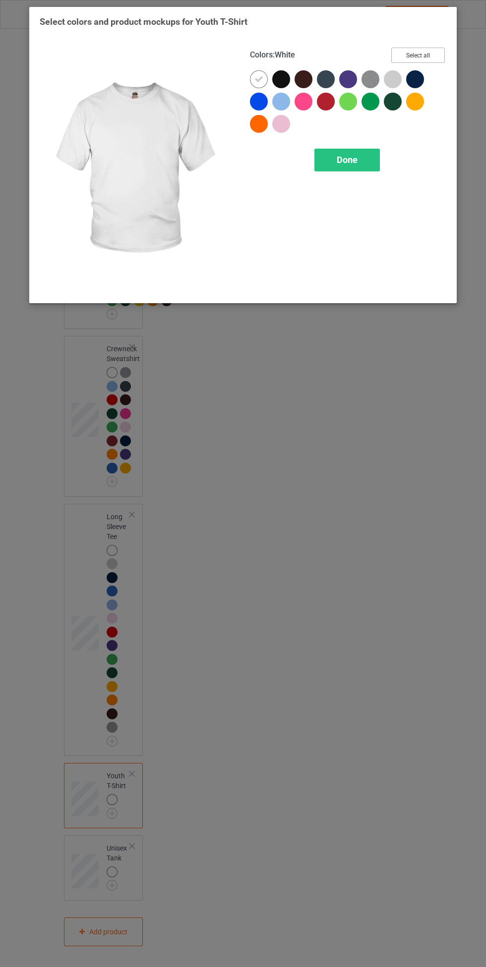
click at [422, 48] on button "Select all" at bounding box center [418, 55] width 54 height 15
click at [259, 79] on icon at bounding box center [258, 79] width 9 height 9
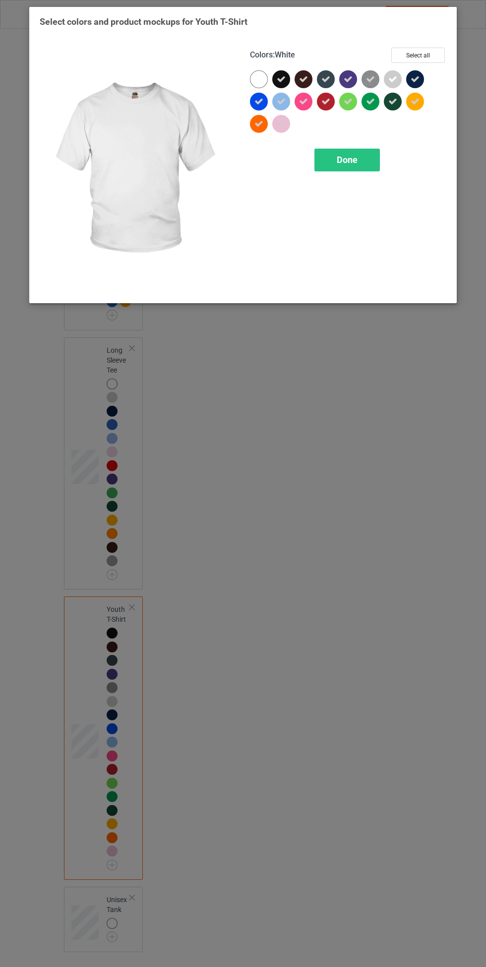
click at [254, 80] on div at bounding box center [259, 79] width 18 height 18
click at [283, 77] on icon at bounding box center [280, 79] width 9 height 9
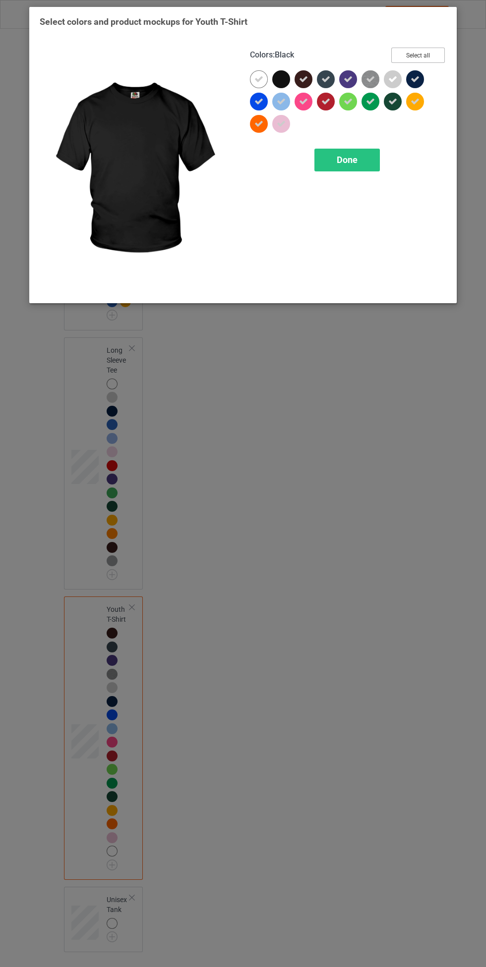
click at [433, 50] on button "Select all" at bounding box center [418, 55] width 54 height 15
click at [419, 55] on button "Reset to Default" at bounding box center [409, 55] width 72 height 15
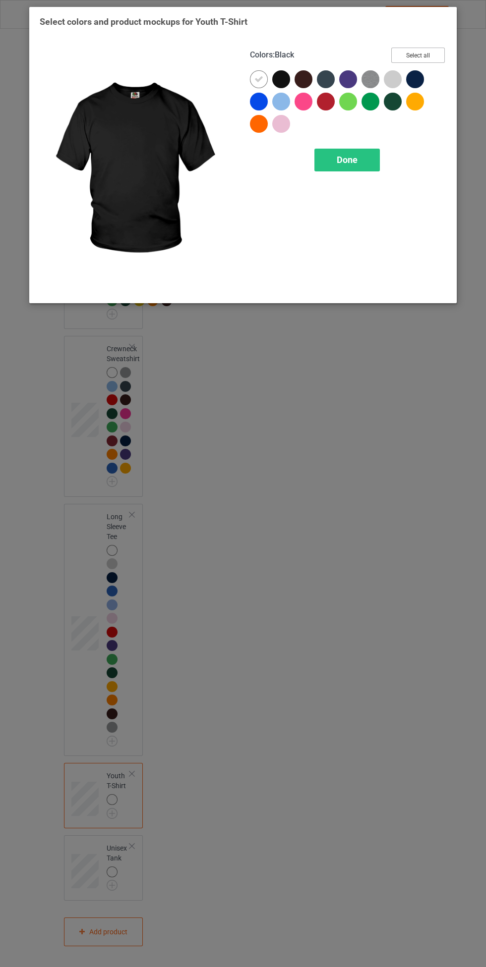
click at [421, 48] on button "Select all" at bounding box center [418, 55] width 54 height 15
click at [281, 79] on icon at bounding box center [280, 79] width 9 height 9
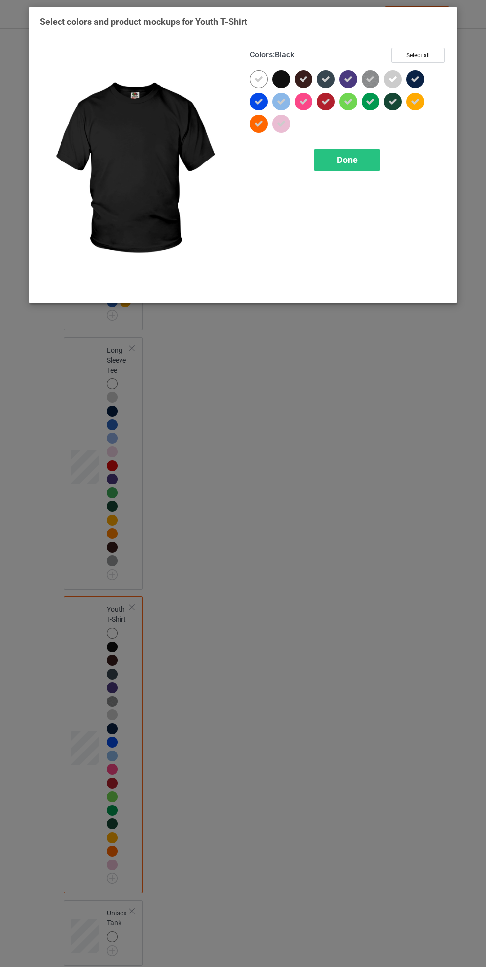
click at [336, 165] on div "Done" at bounding box center [346, 160] width 65 height 23
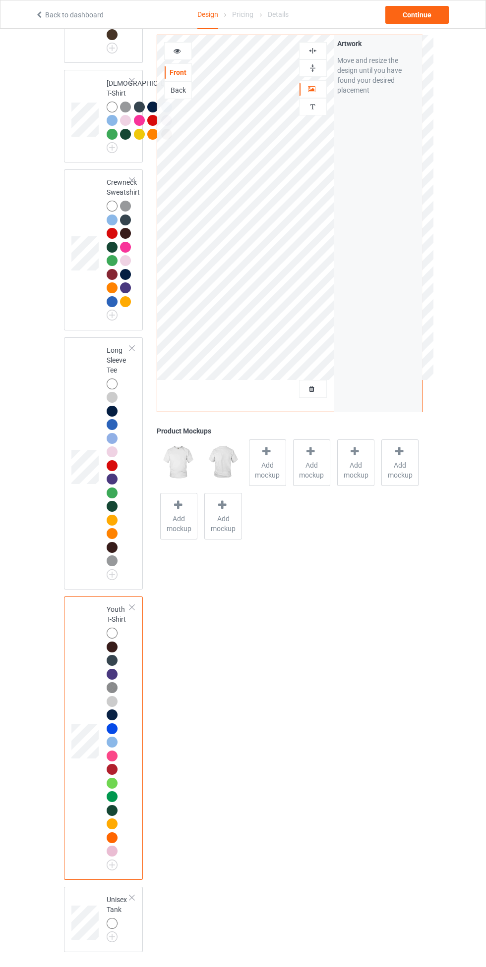
scroll to position [1103, 0]
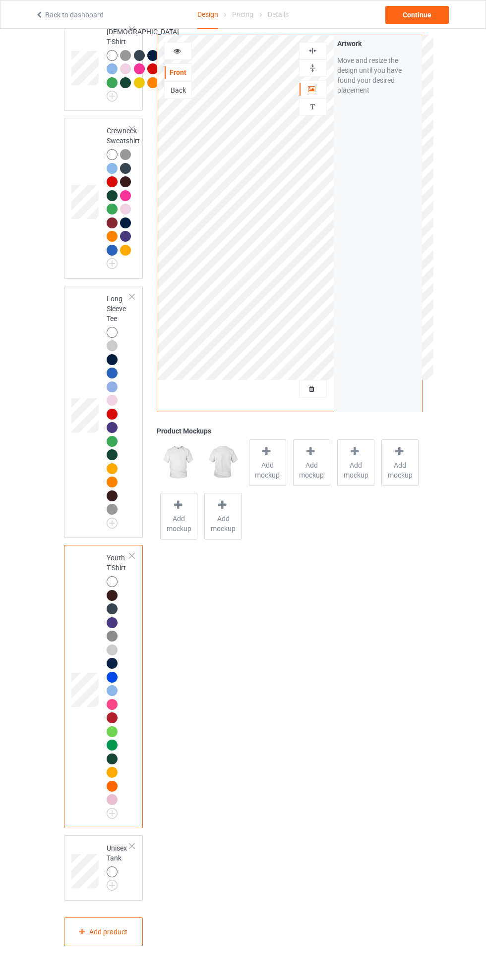
click at [0, 0] on img at bounding box center [0, 0] width 0 height 0
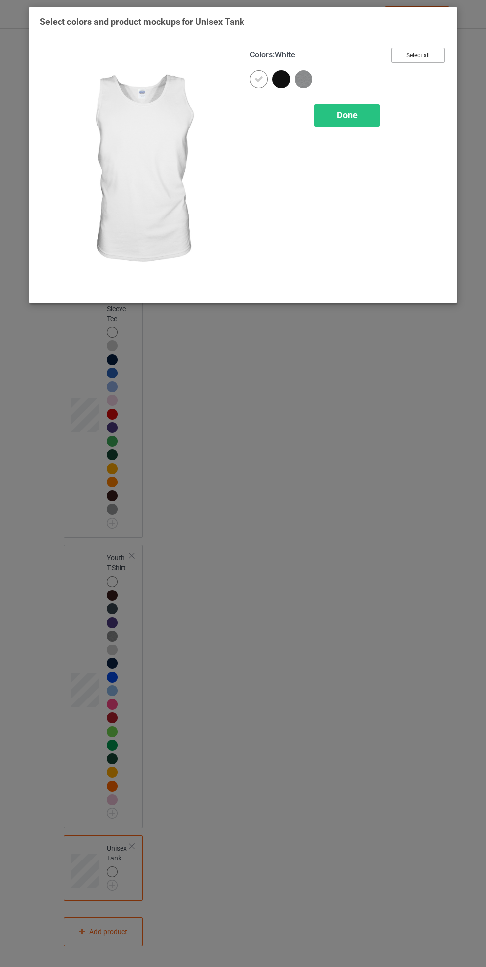
click at [433, 50] on button "Select all" at bounding box center [418, 55] width 54 height 15
click at [281, 79] on icon at bounding box center [280, 79] width 9 height 9
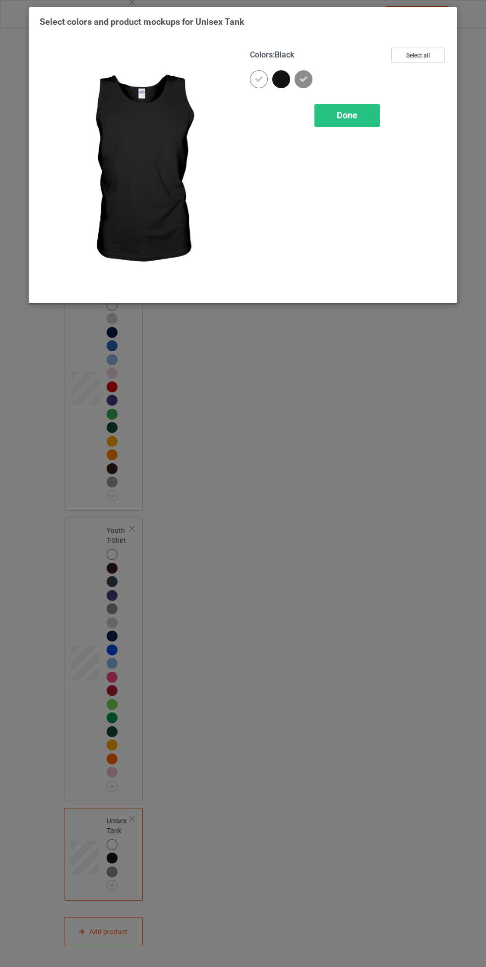
click at [344, 113] on span "Done" at bounding box center [346, 115] width 21 height 10
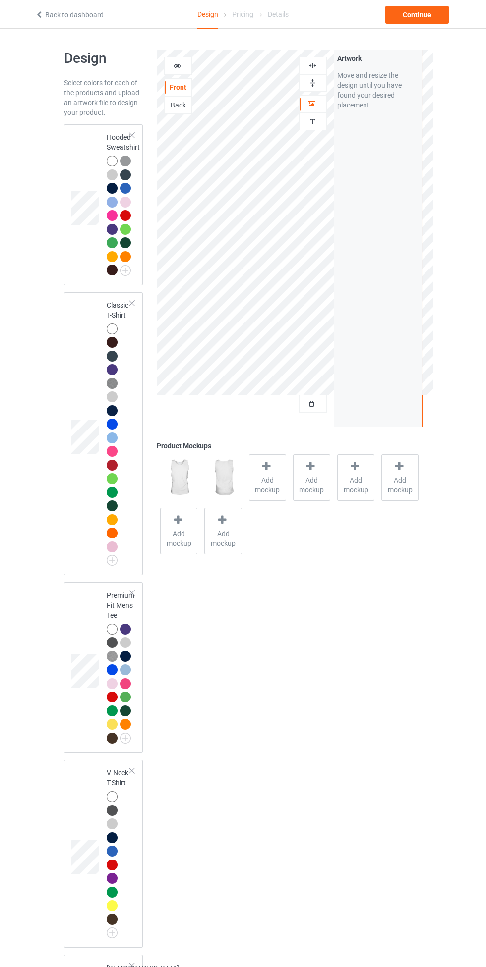
click at [118, 333] on div at bounding box center [114, 331] width 14 height 14
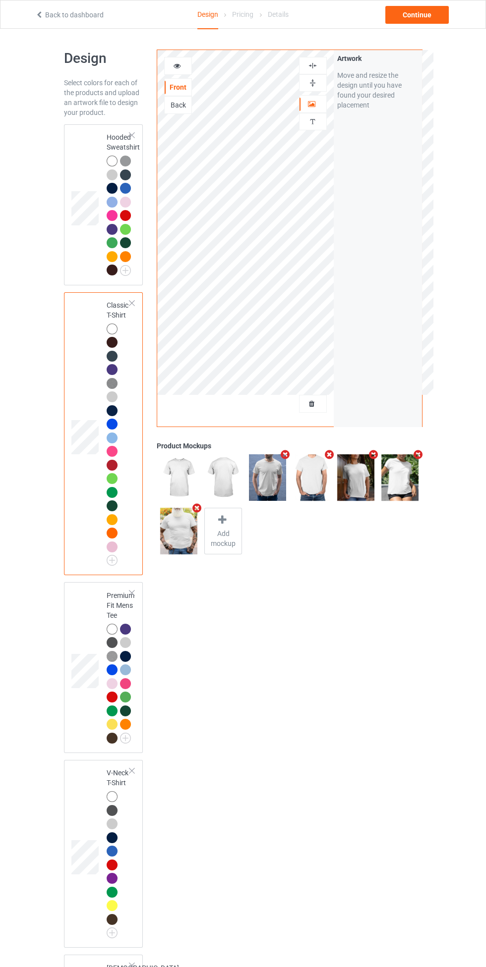
click at [312, 65] on img at bounding box center [312, 65] width 9 height 9
click at [308, 67] on img at bounding box center [312, 65] width 9 height 9
click at [311, 65] on img at bounding box center [312, 65] width 9 height 9
click at [422, 14] on div "Continue" at bounding box center [416, 15] width 63 height 18
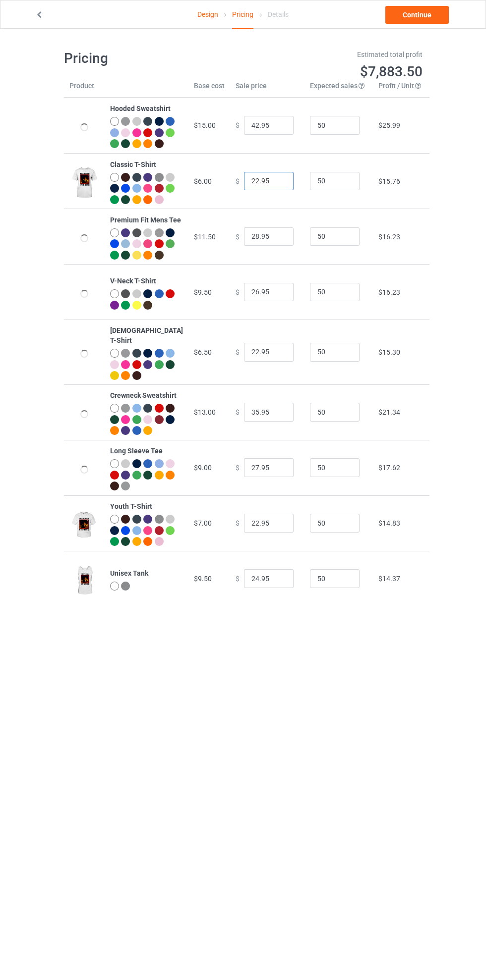
click at [261, 191] on input "22.95" at bounding box center [269, 181] width 50 height 19
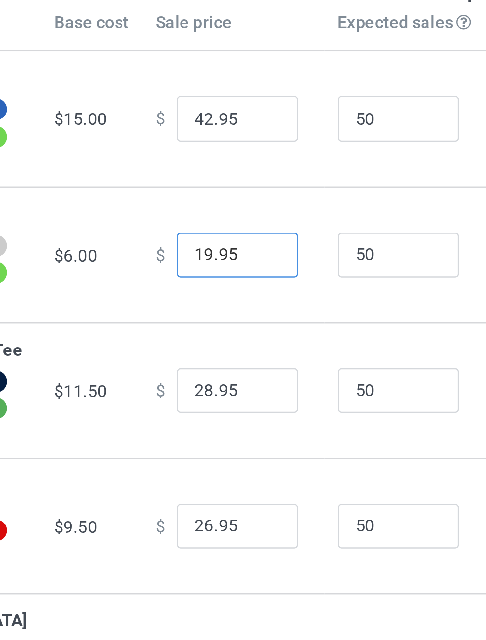
click at [270, 191] on input "19.95" at bounding box center [269, 181] width 50 height 19
type input "19.99"
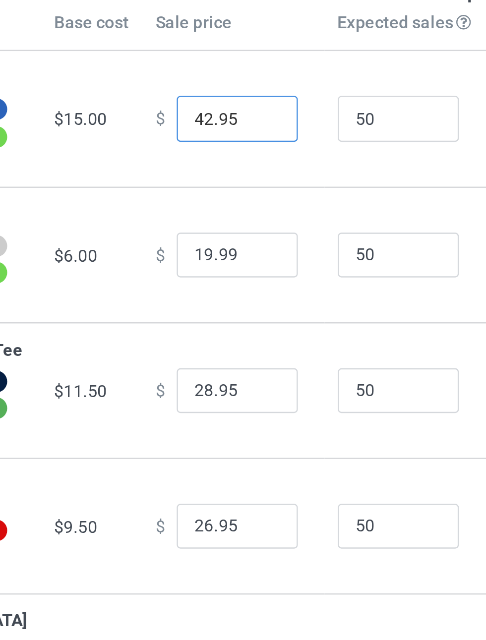
click at [272, 131] on input "42.95" at bounding box center [269, 125] width 50 height 19
type input "42.99"
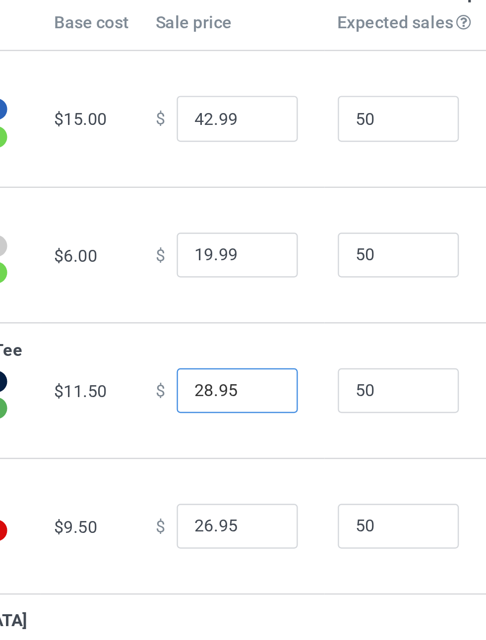
click at [271, 246] on input "28.95" at bounding box center [269, 236] width 50 height 19
type input "28.99"
click at [272, 302] on input "26.95" at bounding box center [269, 292] width 50 height 19
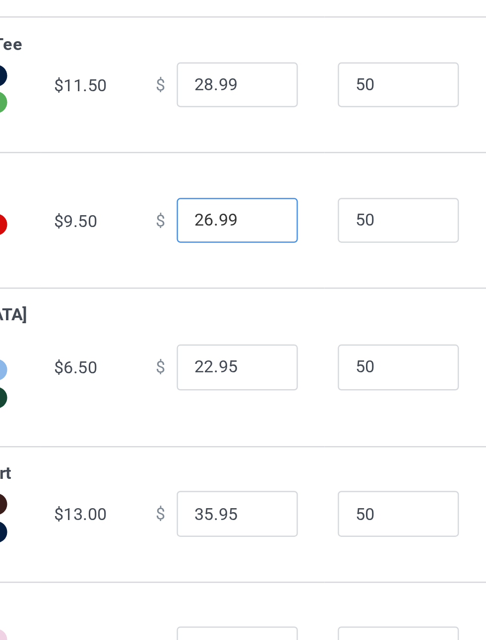
type input "26.99"
click at [273, 362] on input "22.95" at bounding box center [269, 352] width 50 height 19
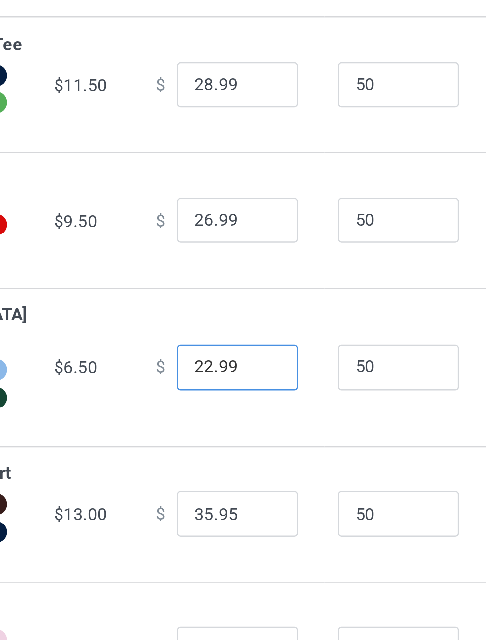
type input "22.99"
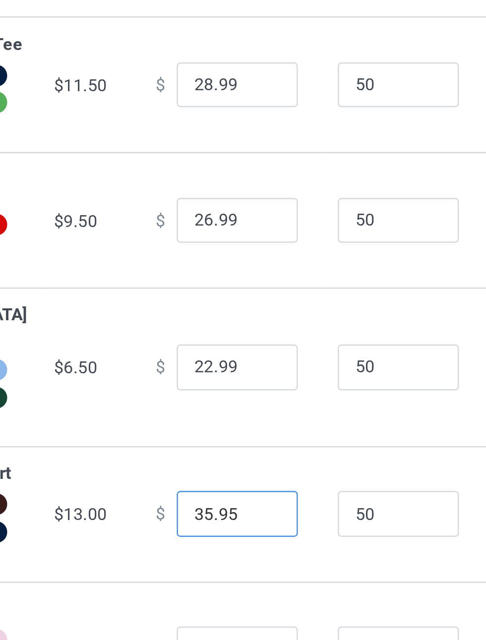
click at [270, 422] on input "35.95" at bounding box center [269, 412] width 50 height 19
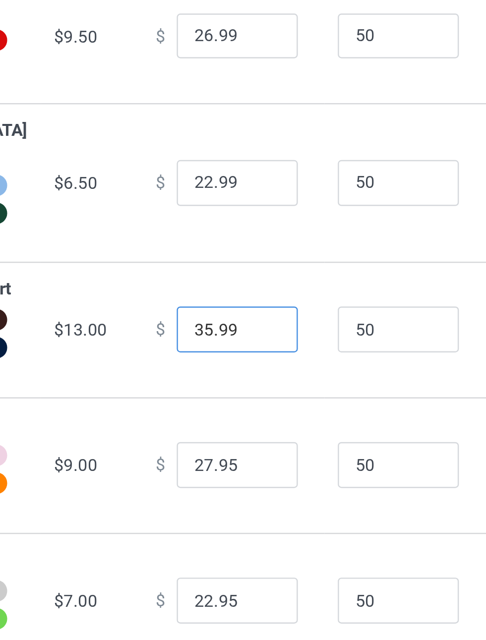
type input "35.99"
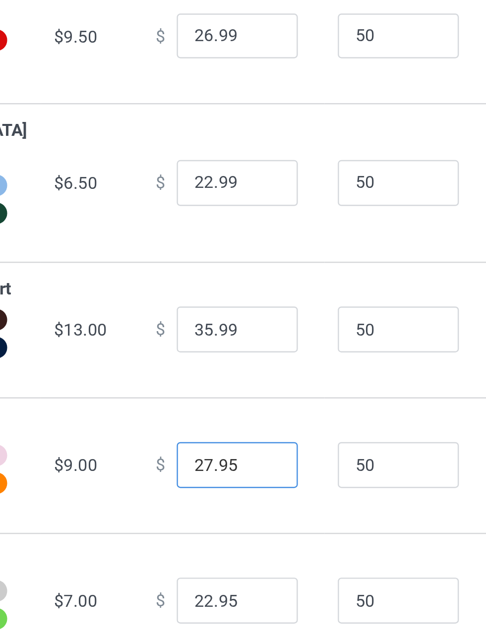
click at [271, 477] on input "27.95" at bounding box center [269, 467] width 50 height 19
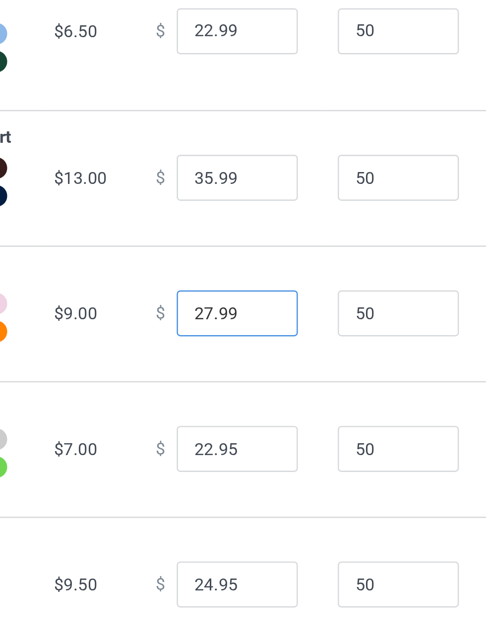
type input "27.99"
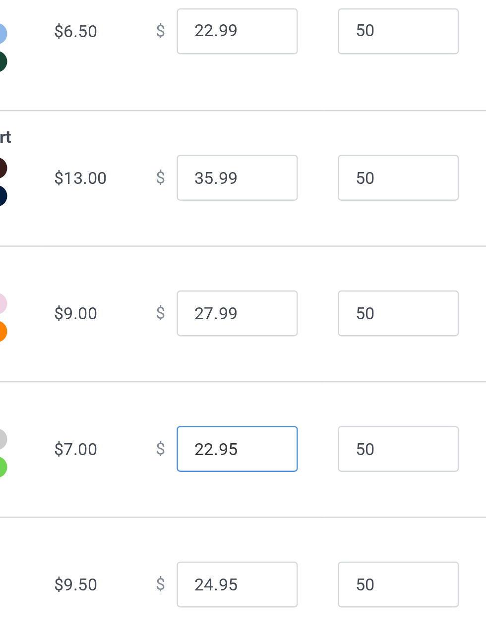
click at [271, 533] on input "22.95" at bounding box center [269, 523] width 50 height 19
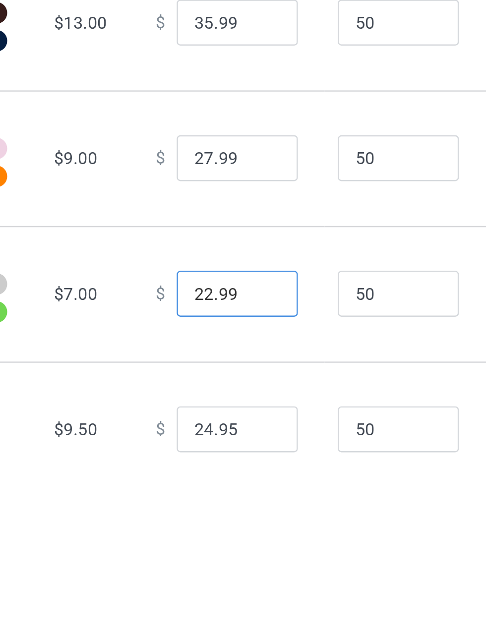
scroll to position [27, 0]
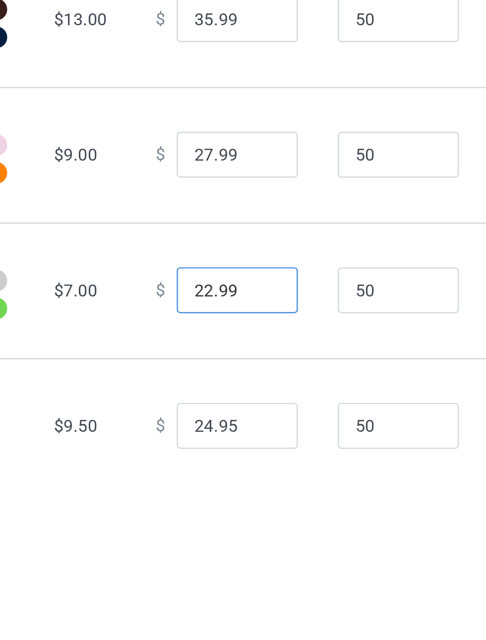
type input "22.99"
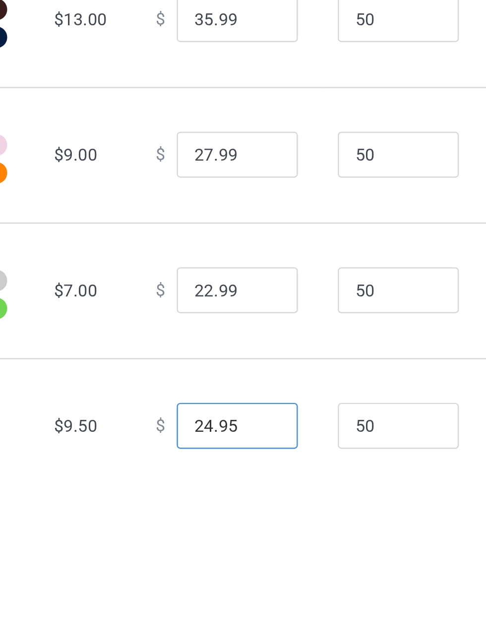
click at [270, 561] on input "24.95" at bounding box center [269, 552] width 50 height 19
type input "24.99"
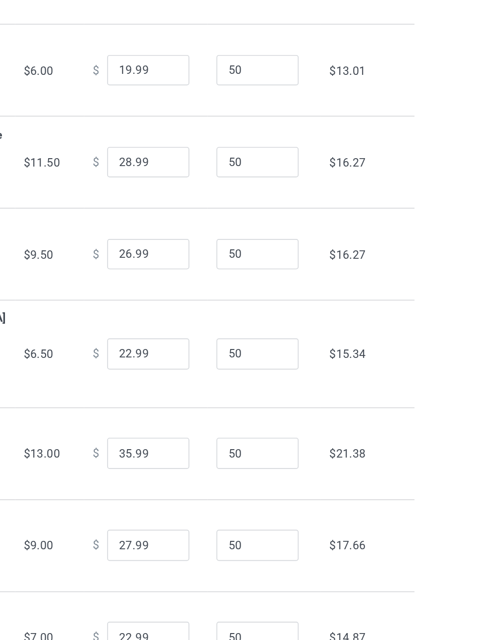
scroll to position [0, 0]
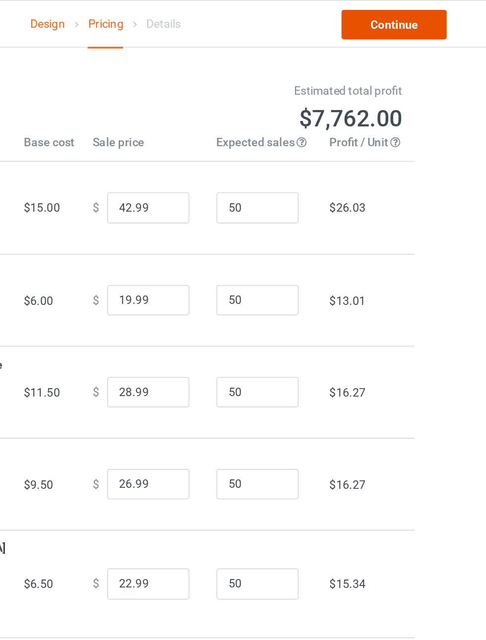
click at [437, 15] on link "Continue" at bounding box center [416, 15] width 63 height 18
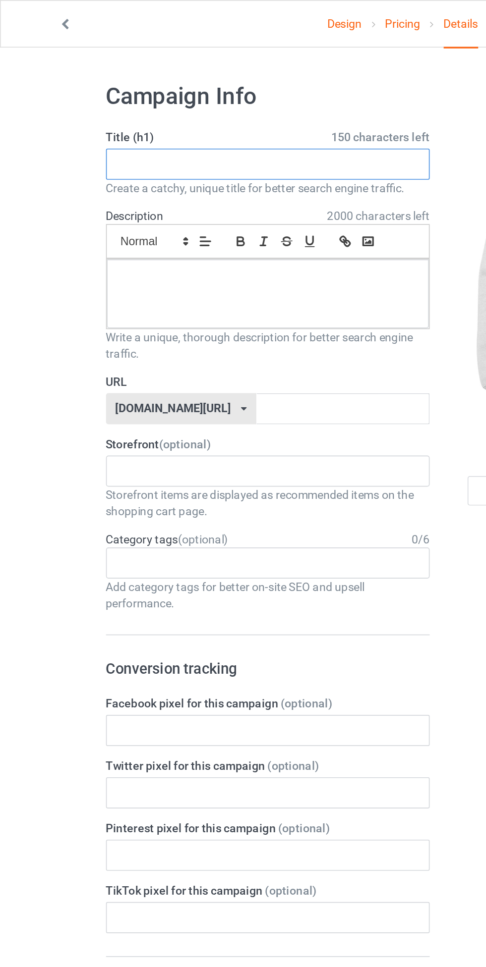
click at [187, 100] on input "text" at bounding box center [161, 99] width 195 height 19
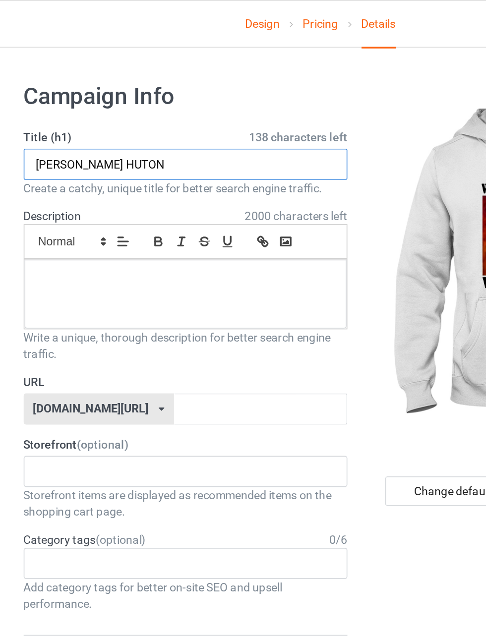
type input "[PERSON_NAME] HUTON"
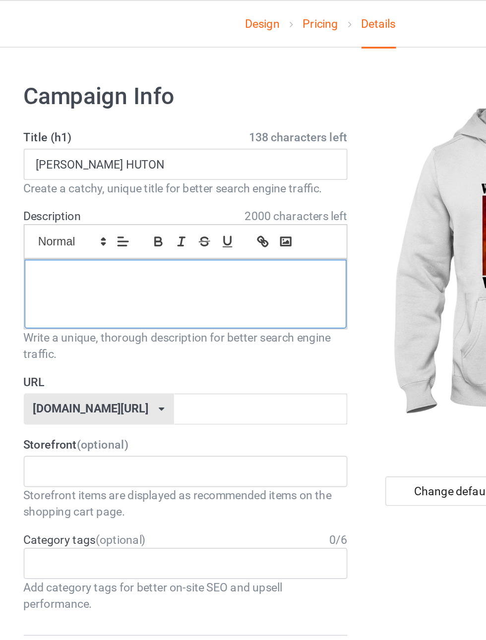
click at [217, 183] on div at bounding box center [161, 178] width 194 height 42
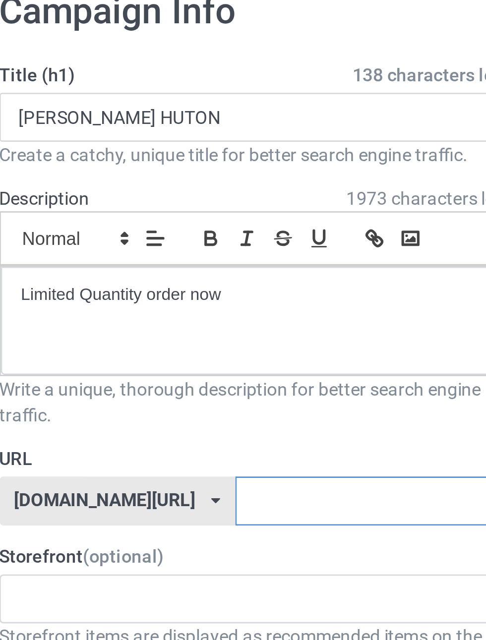
click at [208, 244] on input "text" at bounding box center [207, 246] width 105 height 19
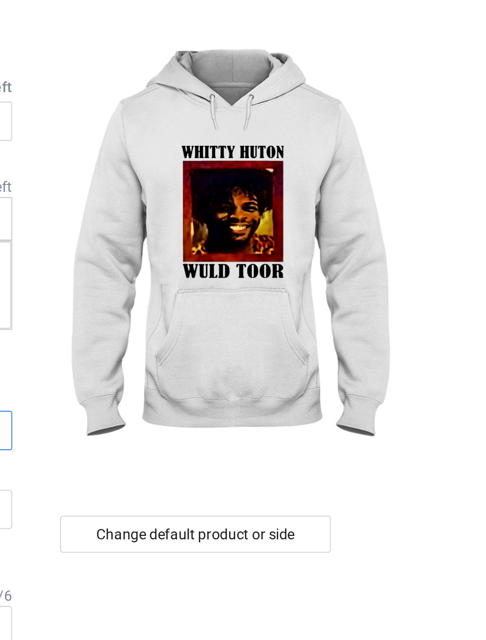
type input "huton"
click at [379, 298] on div "Change default product or side" at bounding box center [346, 296] width 129 height 18
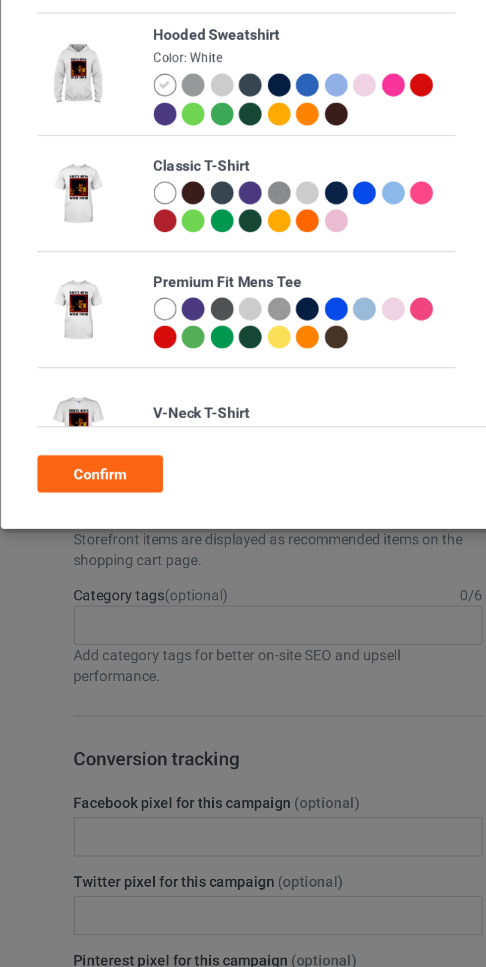
click at [104, 136] on div at bounding box center [107, 133] width 11 height 11
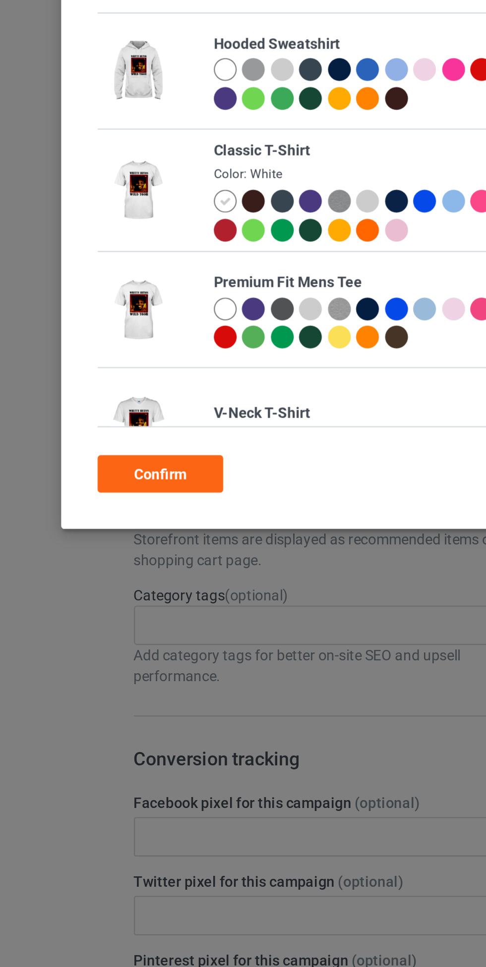
click at [87, 266] on div "Confirm" at bounding box center [77, 268] width 60 height 18
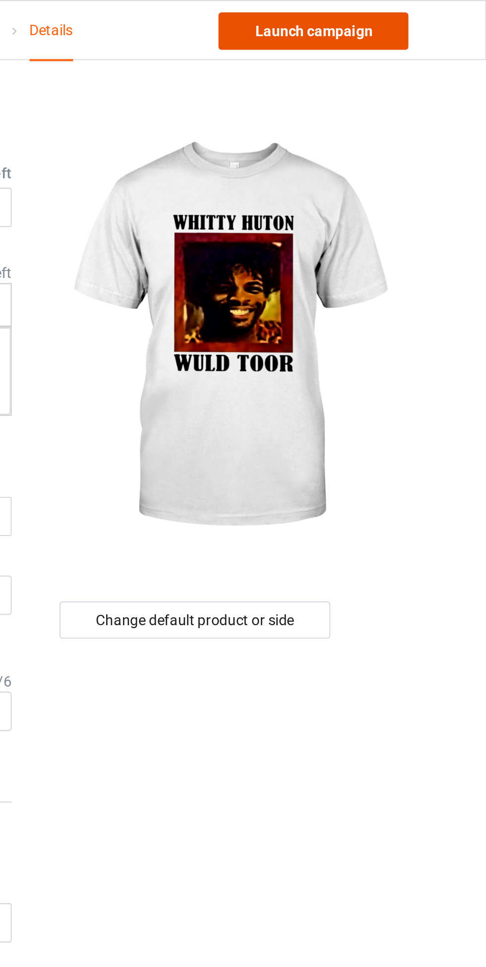
click at [420, 20] on link "Launch campaign" at bounding box center [403, 15] width 91 height 18
